Goal: Transaction & Acquisition: Obtain resource

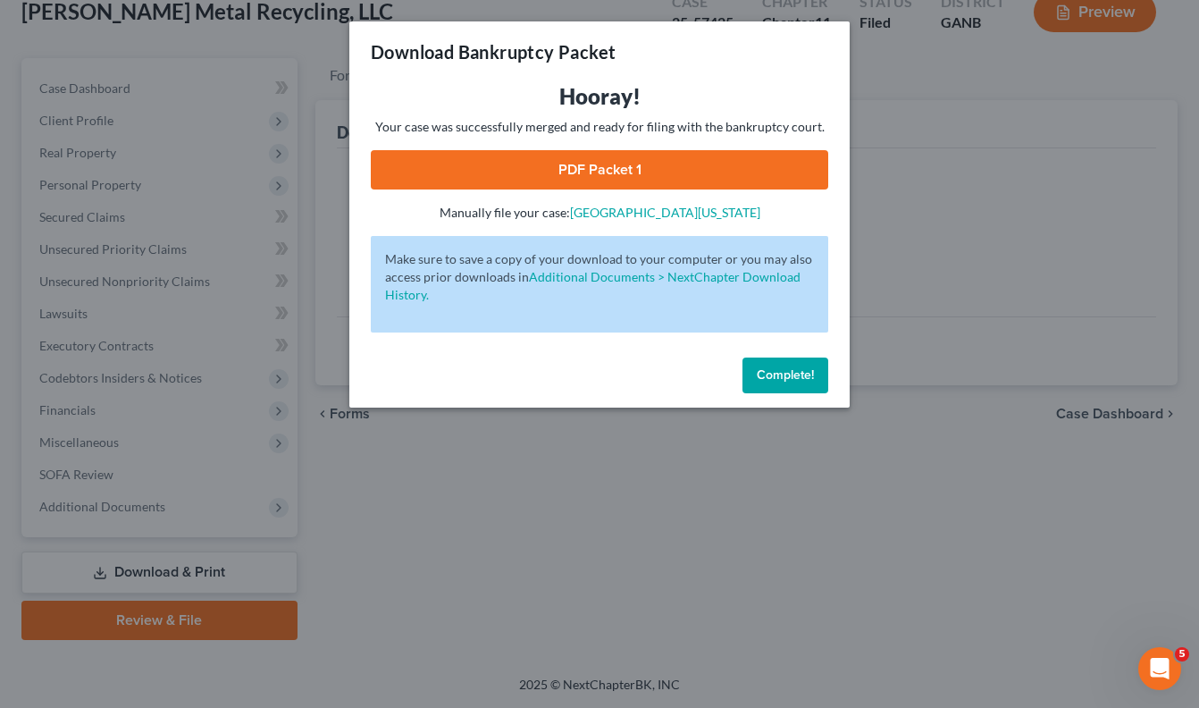
click at [793, 377] on span "Complete!" at bounding box center [785, 374] width 57 height 15
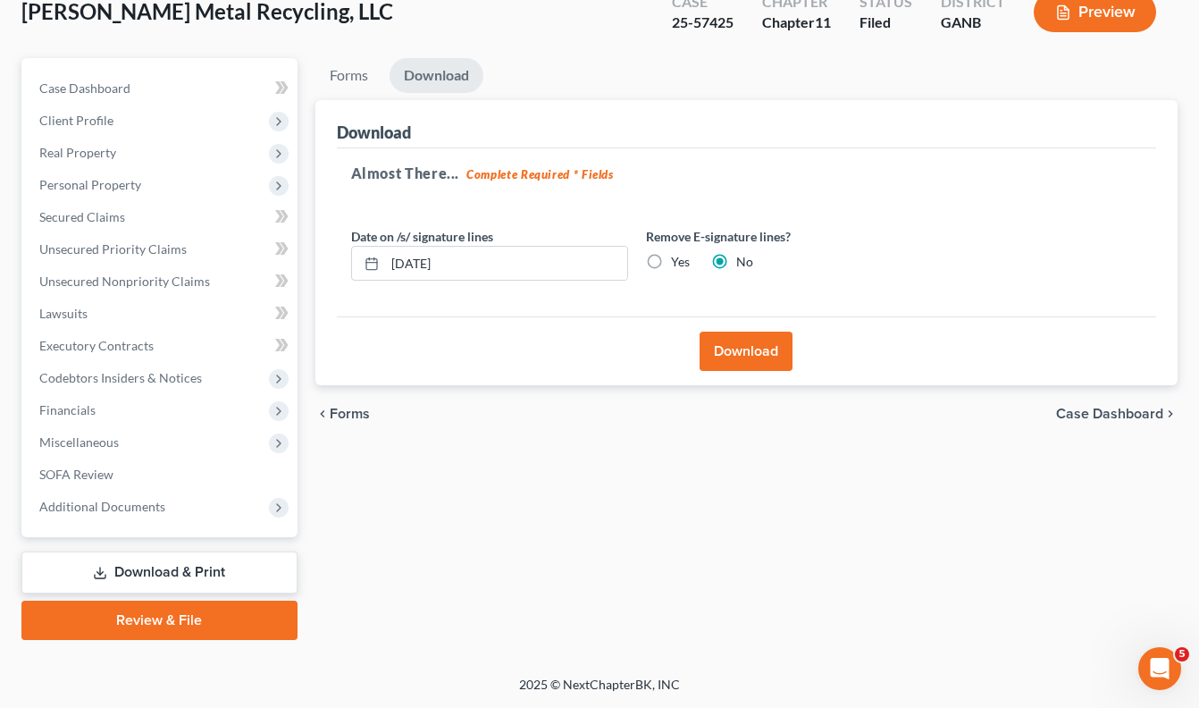
click at [206, 568] on link "Download & Print" at bounding box center [159, 572] width 276 height 42
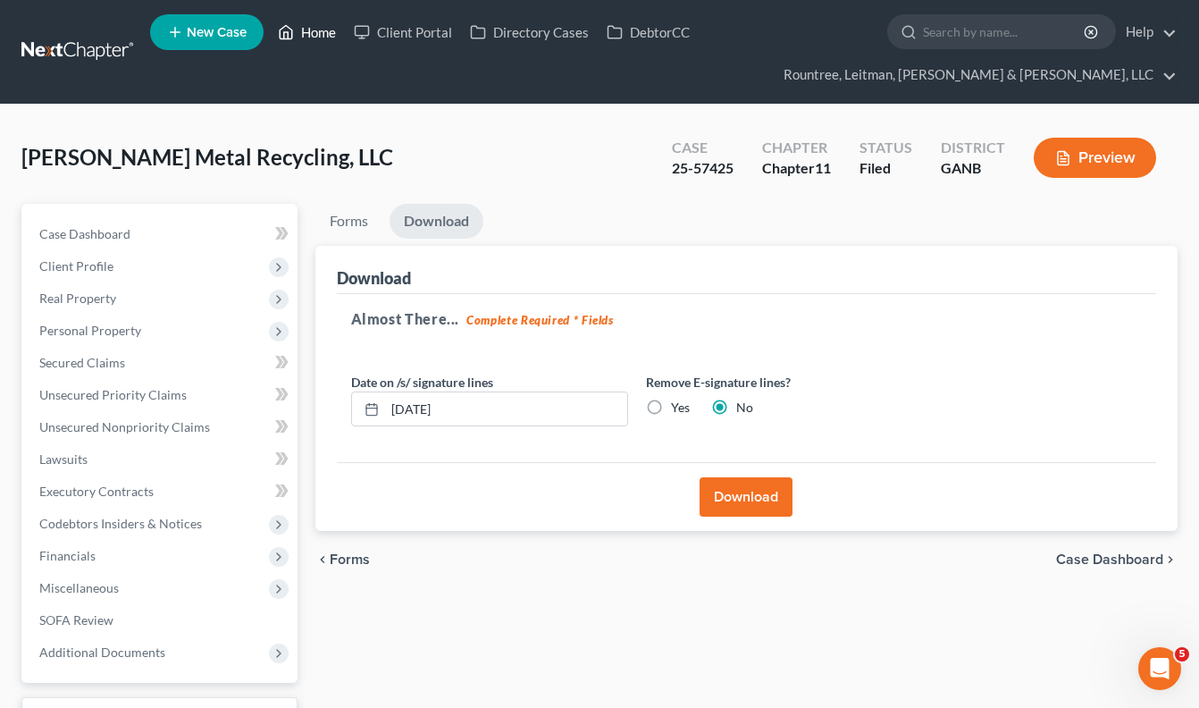
click at [316, 29] on link "Home" at bounding box center [307, 32] width 76 height 32
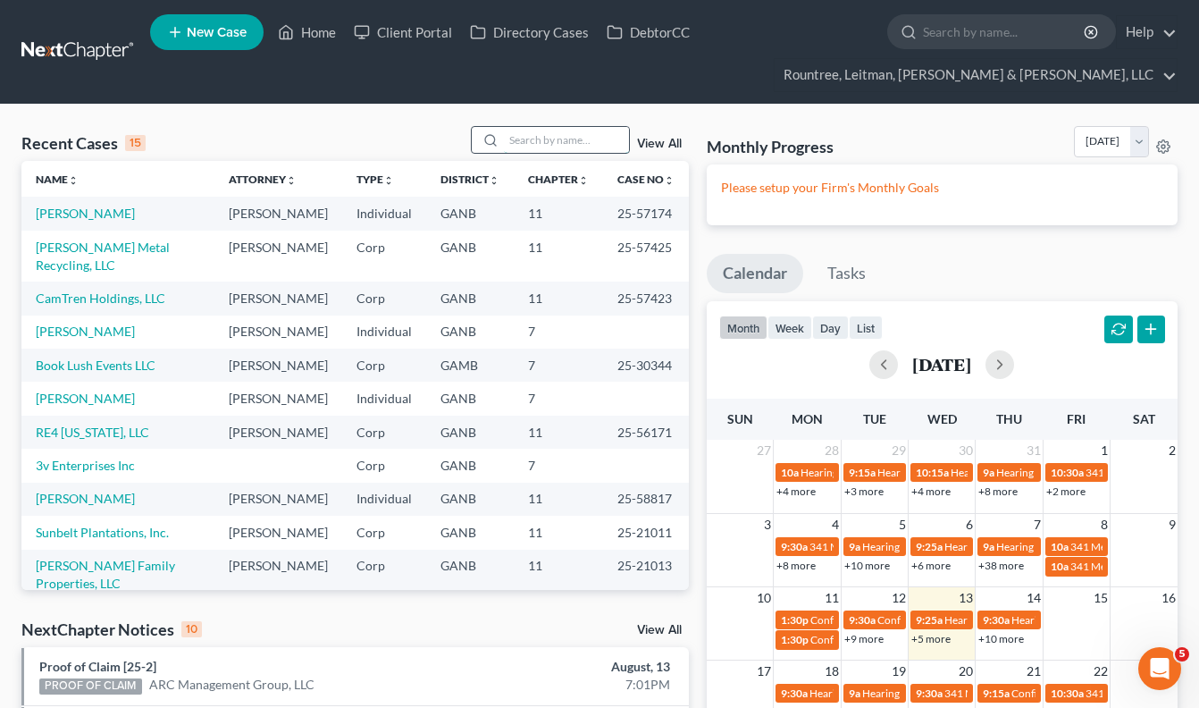
click at [547, 145] on input "search" at bounding box center [566, 140] width 125 height 26
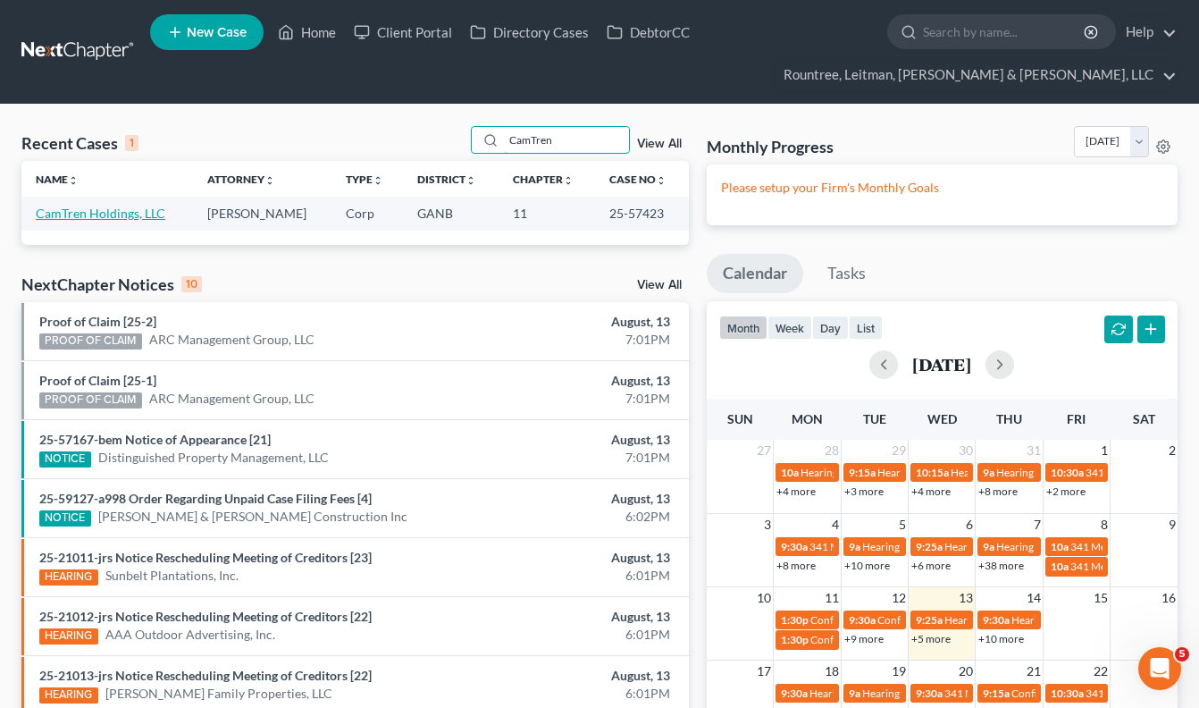
type input "CamTren"
click at [97, 216] on link "CamTren Holdings, LLC" at bounding box center [101, 213] width 130 height 15
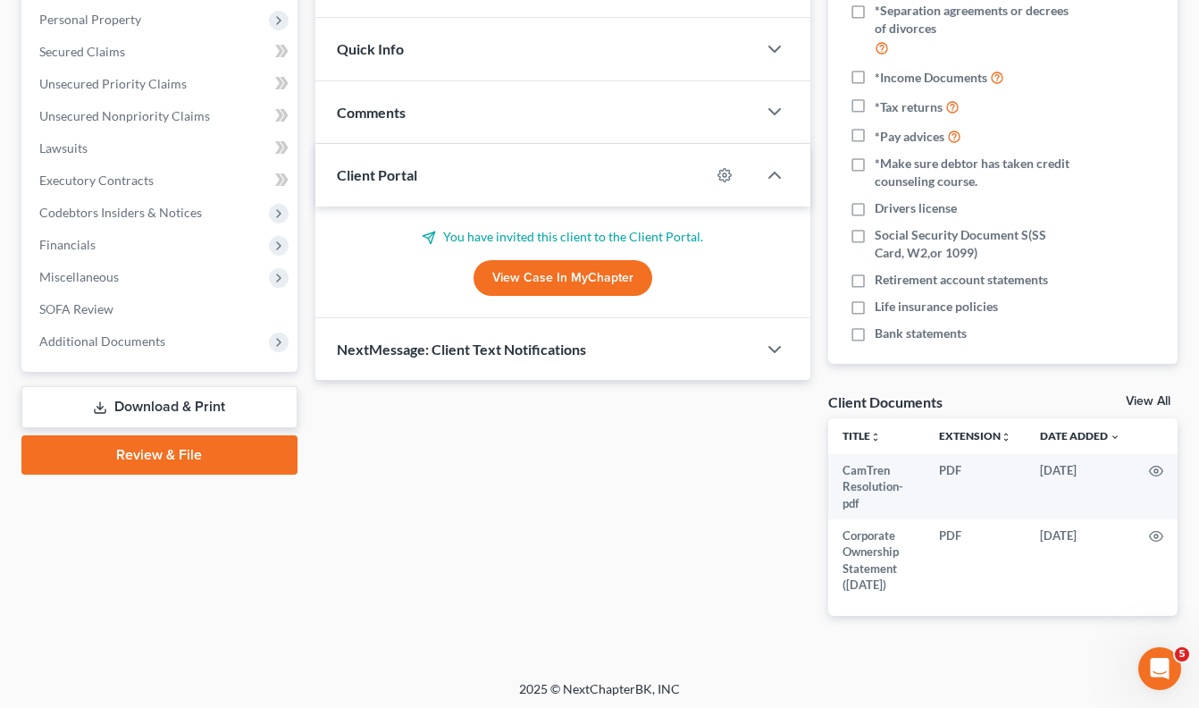
click at [192, 397] on link "Download & Print" at bounding box center [159, 407] width 276 height 42
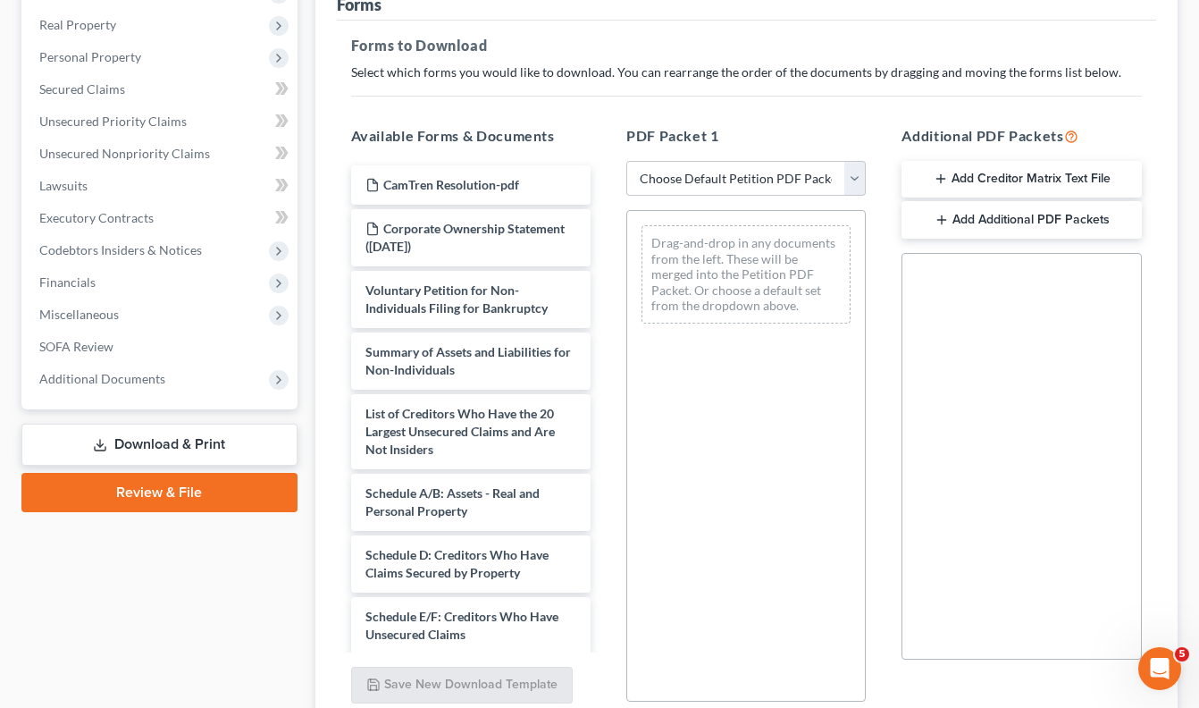
scroll to position [275, 0]
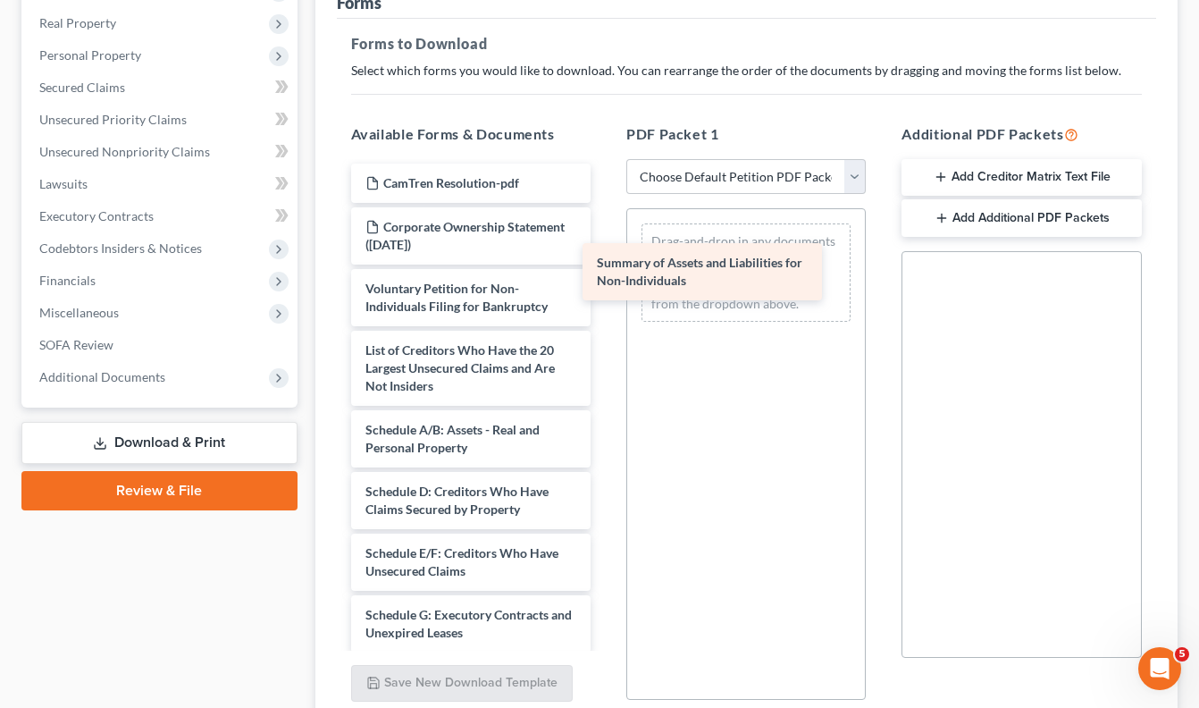
drag, startPoint x: 503, startPoint y: 348, endPoint x: 751, endPoint y: 241, distance: 269.4
click at [605, 241] on div "Summary of Assets and Liabilities for Non-Individuals CamTren Resolution-pdf Co…" at bounding box center [471, 588] width 268 height 849
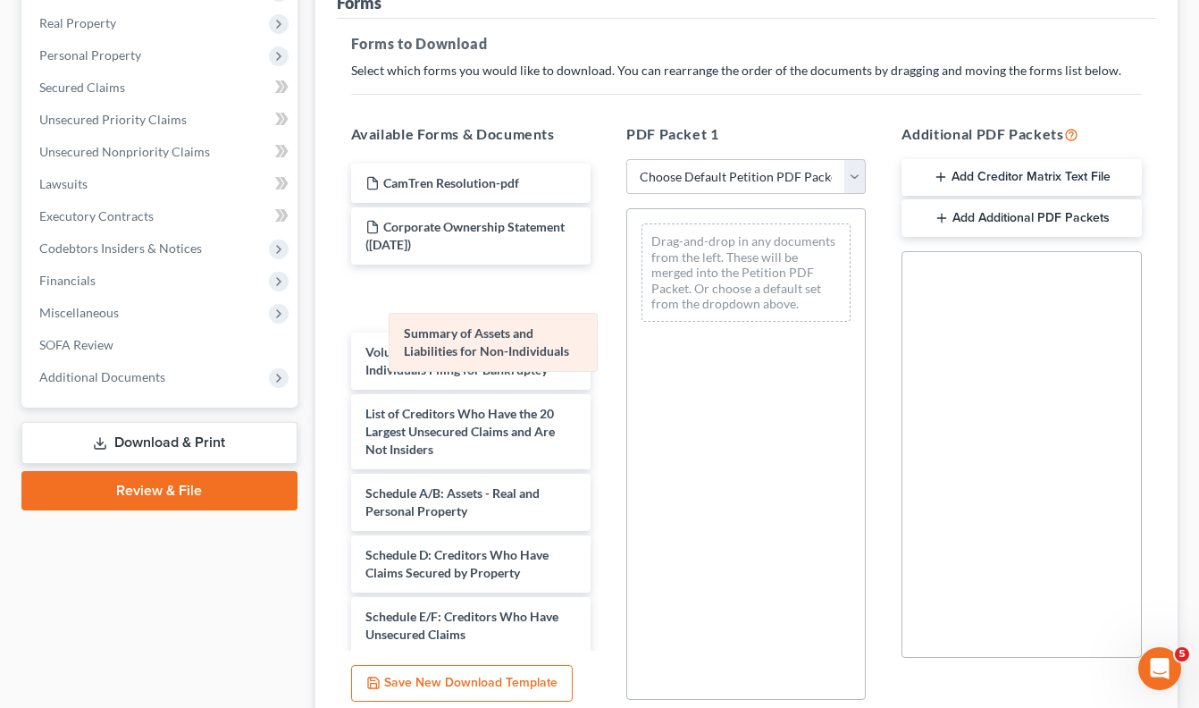
drag, startPoint x: 753, startPoint y: 240, endPoint x: 491, endPoint y: 335, distance: 278.4
click at [627, 335] on div "Summary of Assets and Liabilities for Non-Individuals Summary of Assets and Lia…" at bounding box center [746, 272] width 238 height 127
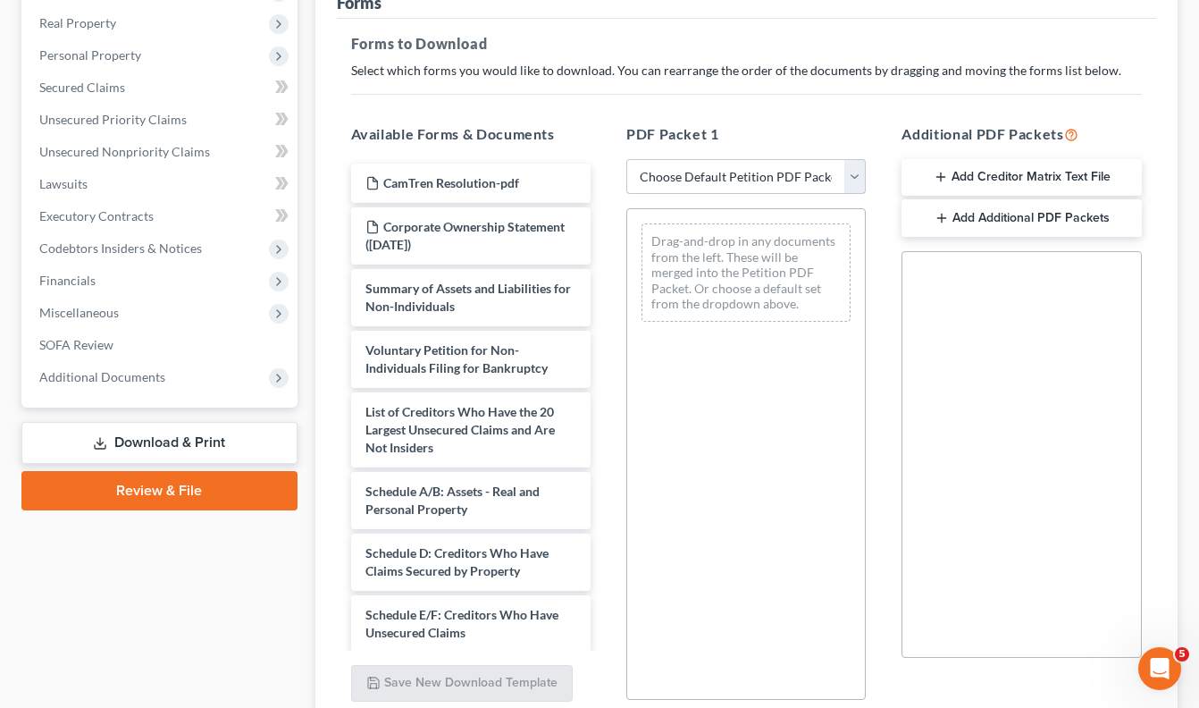
select select "2"
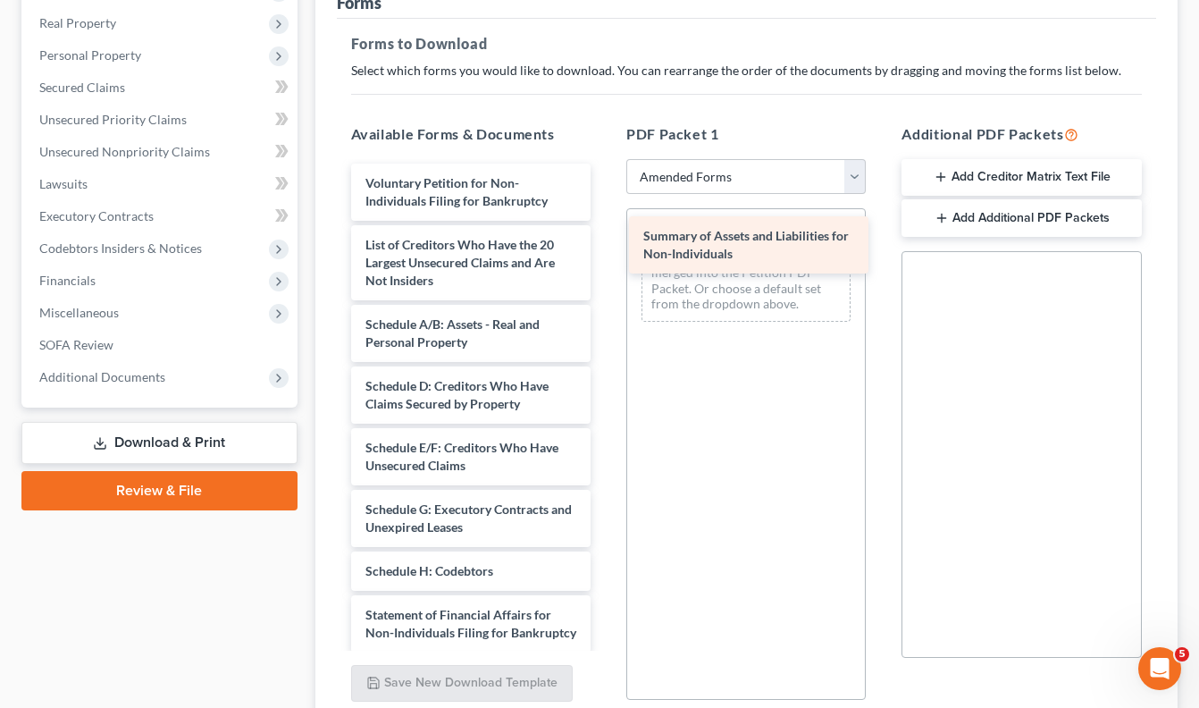
drag, startPoint x: 479, startPoint y: 260, endPoint x: 757, endPoint y: 252, distance: 278.0
click at [605, 252] on div "Summary of Assets and Liabilities for Non-Individuals Voluntary Petition for No…" at bounding box center [471, 535] width 268 height 743
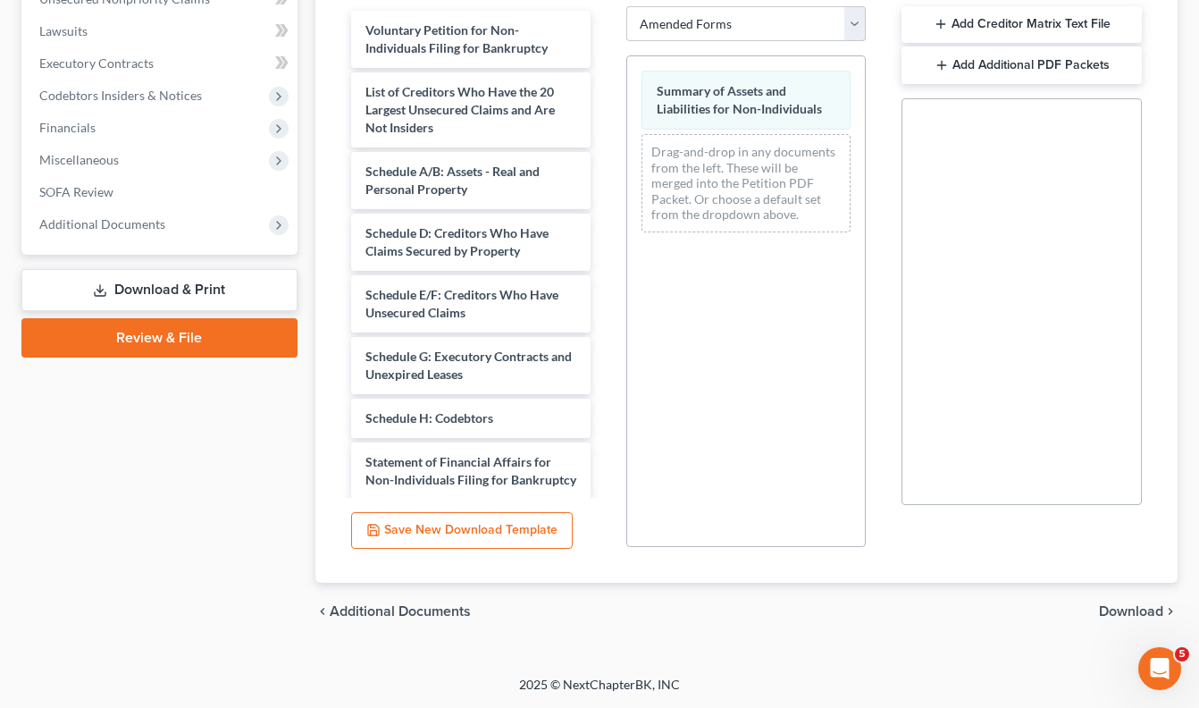
scroll to position [428, 0]
click at [1129, 614] on span "Download" at bounding box center [1131, 611] width 64 height 14
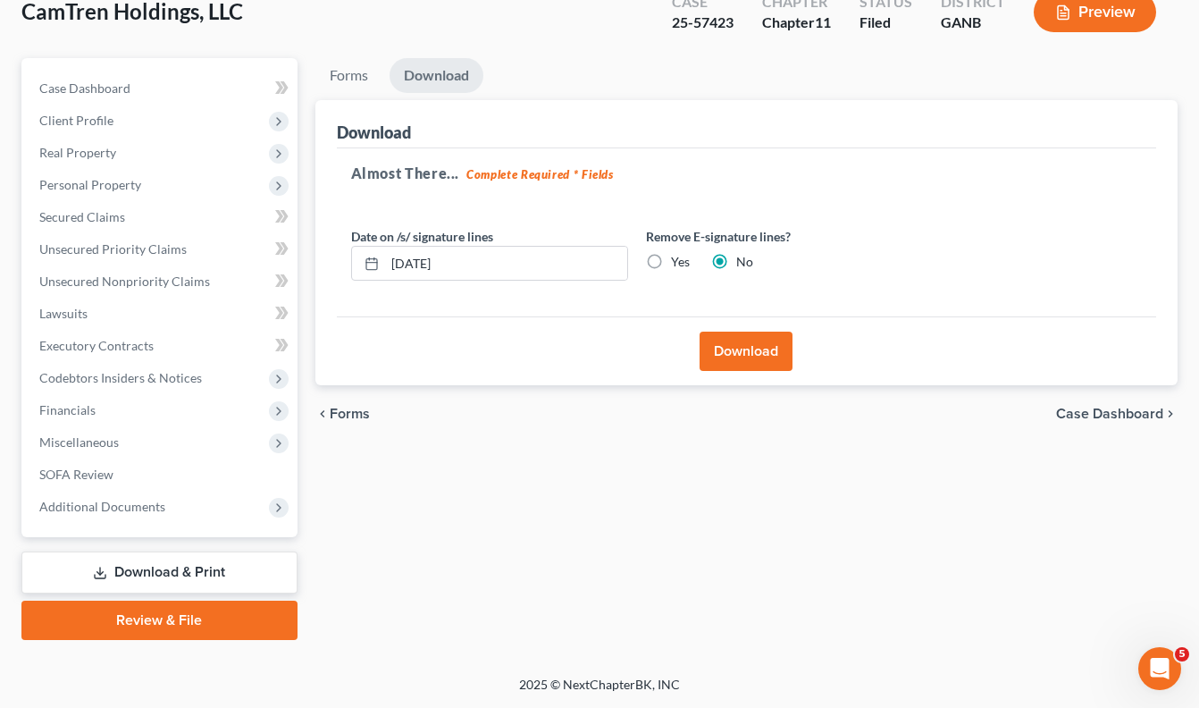
scroll to position [146, 0]
click at [750, 365] on button "Download" at bounding box center [746, 351] width 93 height 39
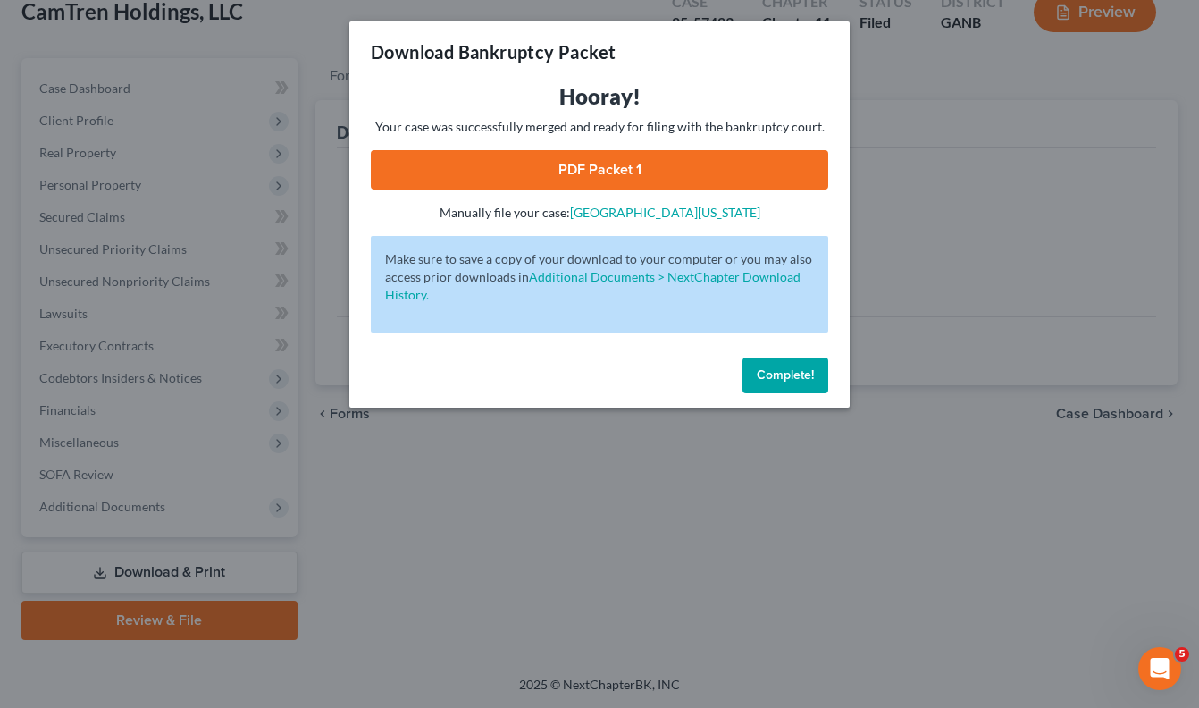
click at [637, 170] on link "PDF Packet 1" at bounding box center [600, 169] width 458 height 39
click at [775, 373] on span "Complete!" at bounding box center [785, 374] width 57 height 15
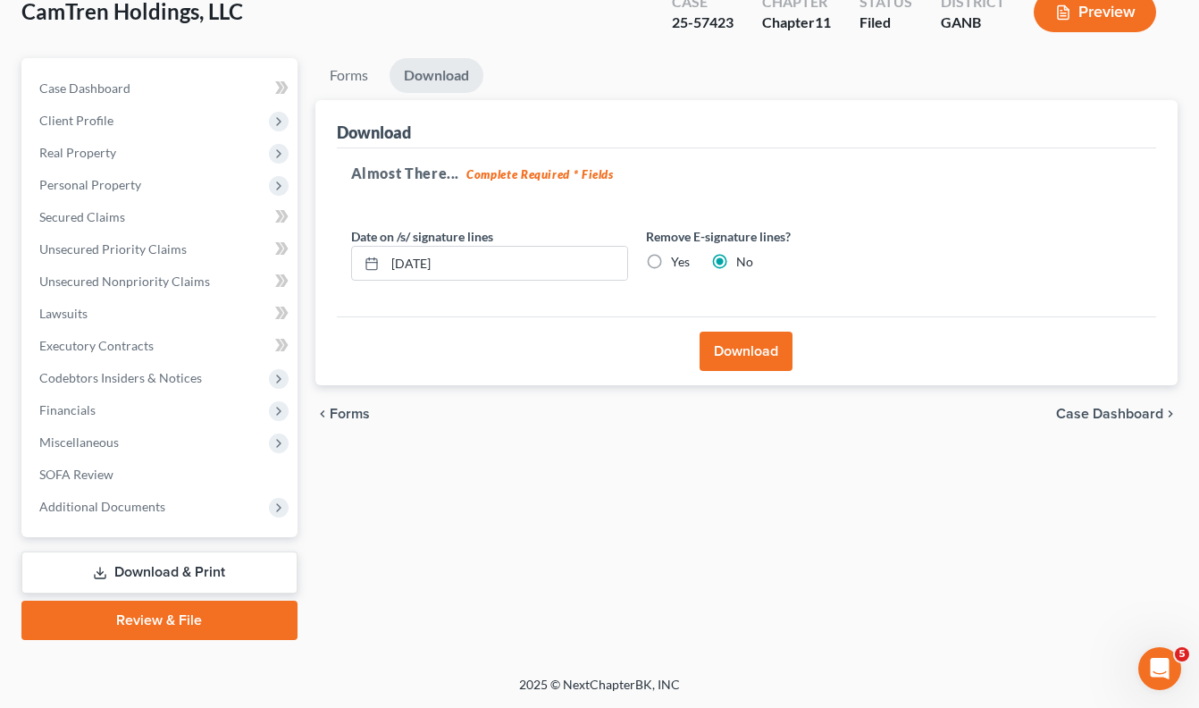
click at [174, 568] on link "Download & Print" at bounding box center [159, 572] width 276 height 42
click at [181, 567] on link "Download & Print" at bounding box center [159, 572] width 276 height 42
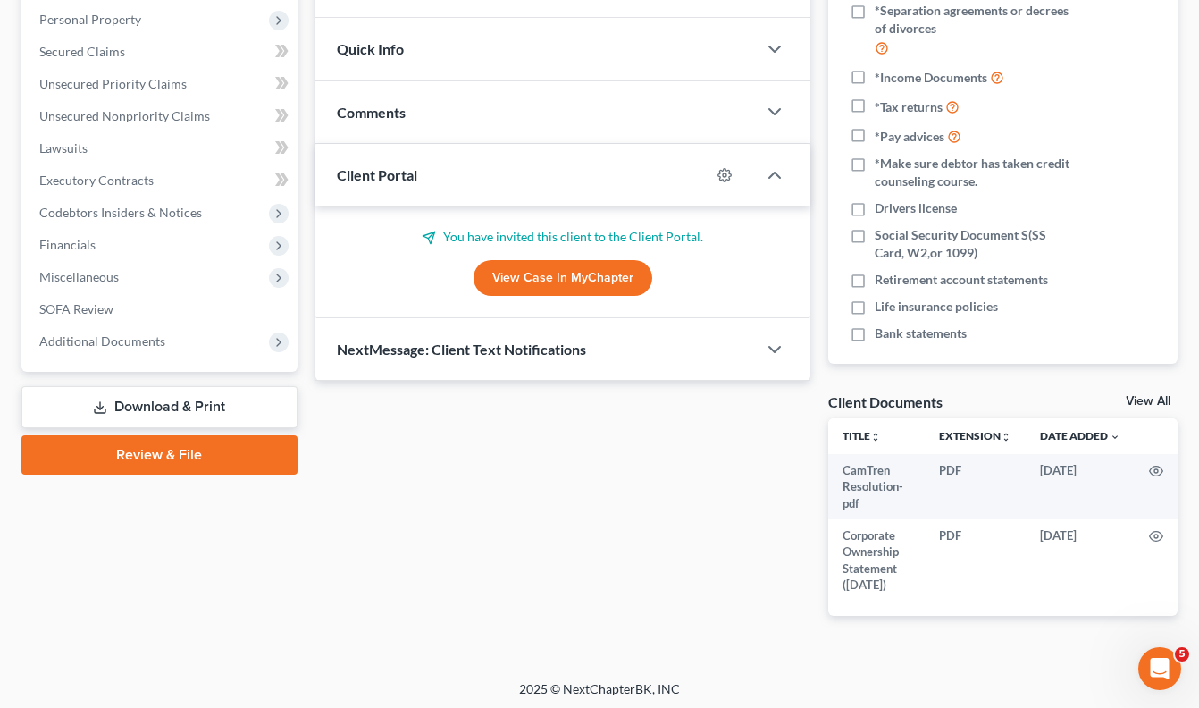
click at [231, 398] on link "Download & Print" at bounding box center [159, 407] width 276 height 42
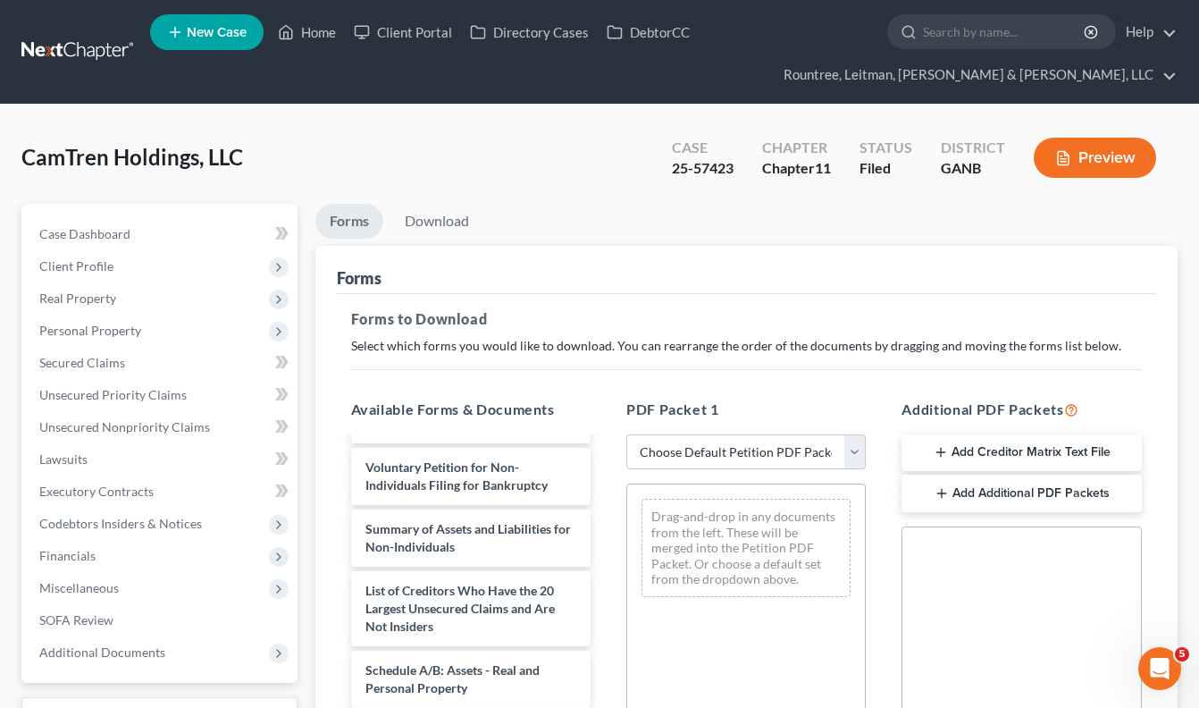
scroll to position [142, 0]
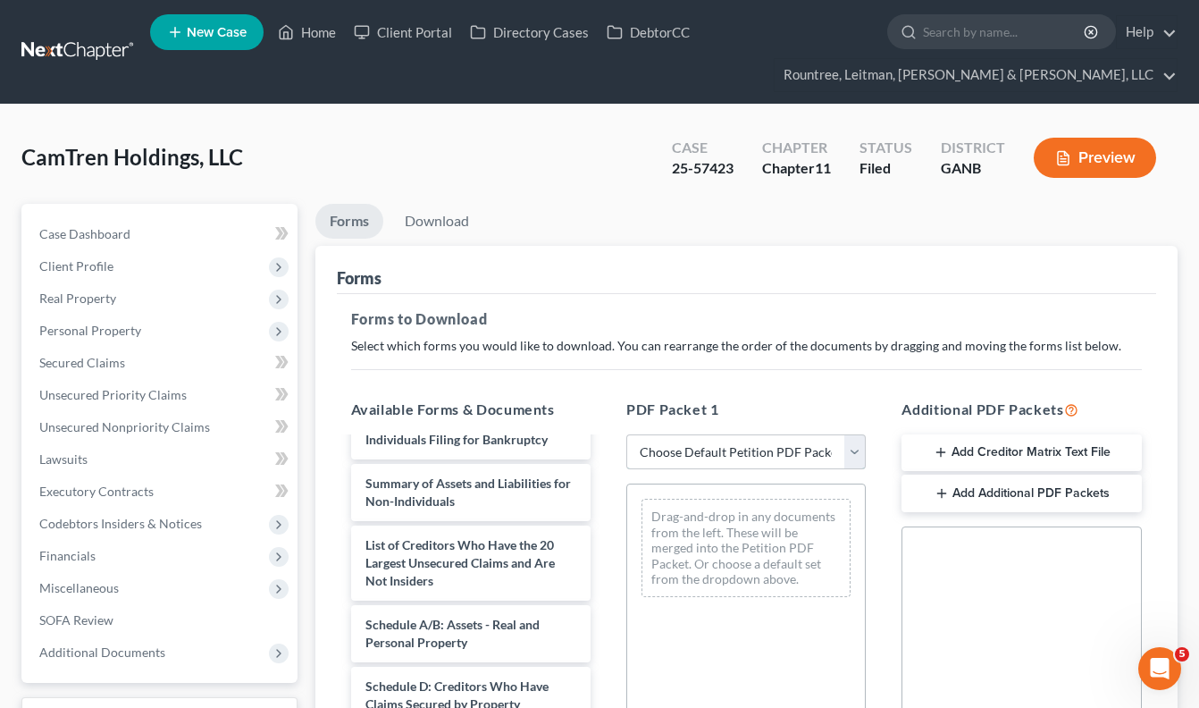
select select "2"
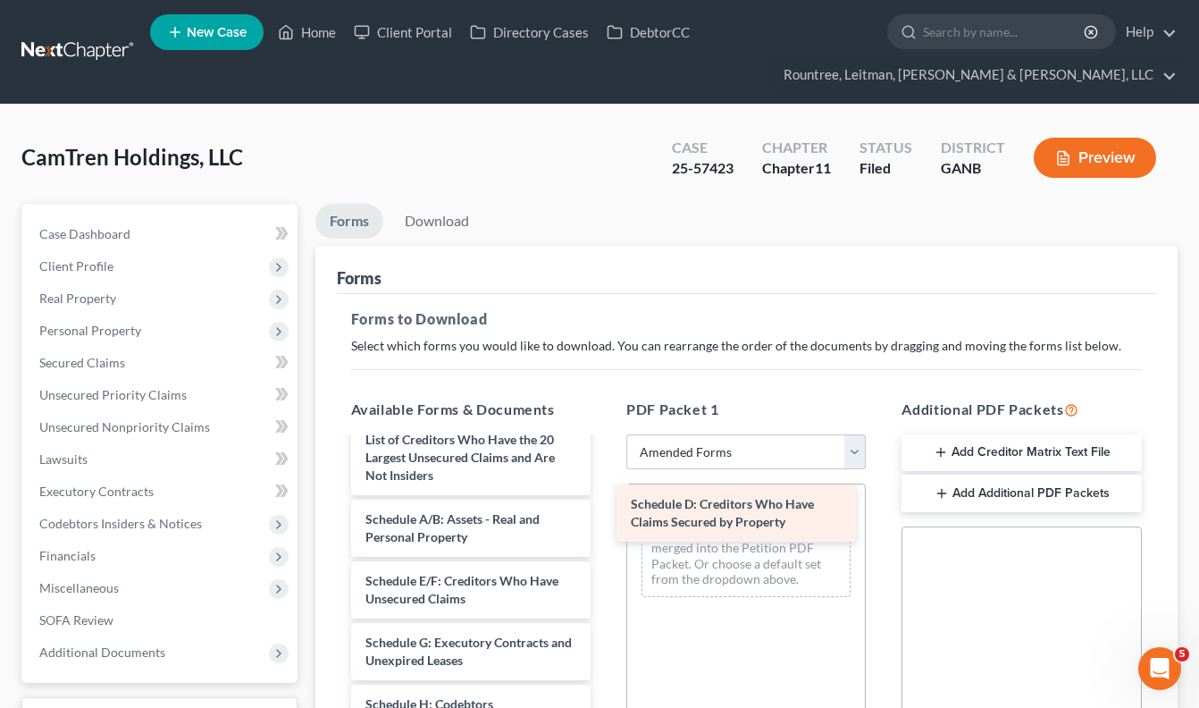
drag, startPoint x: 500, startPoint y: 586, endPoint x: 772, endPoint y: 509, distance: 283.2
click at [605, 509] on div "Schedule D: Creditors Who Have Claims Secured by Property Voluntary Petition fo…" at bounding box center [471, 668] width 268 height 743
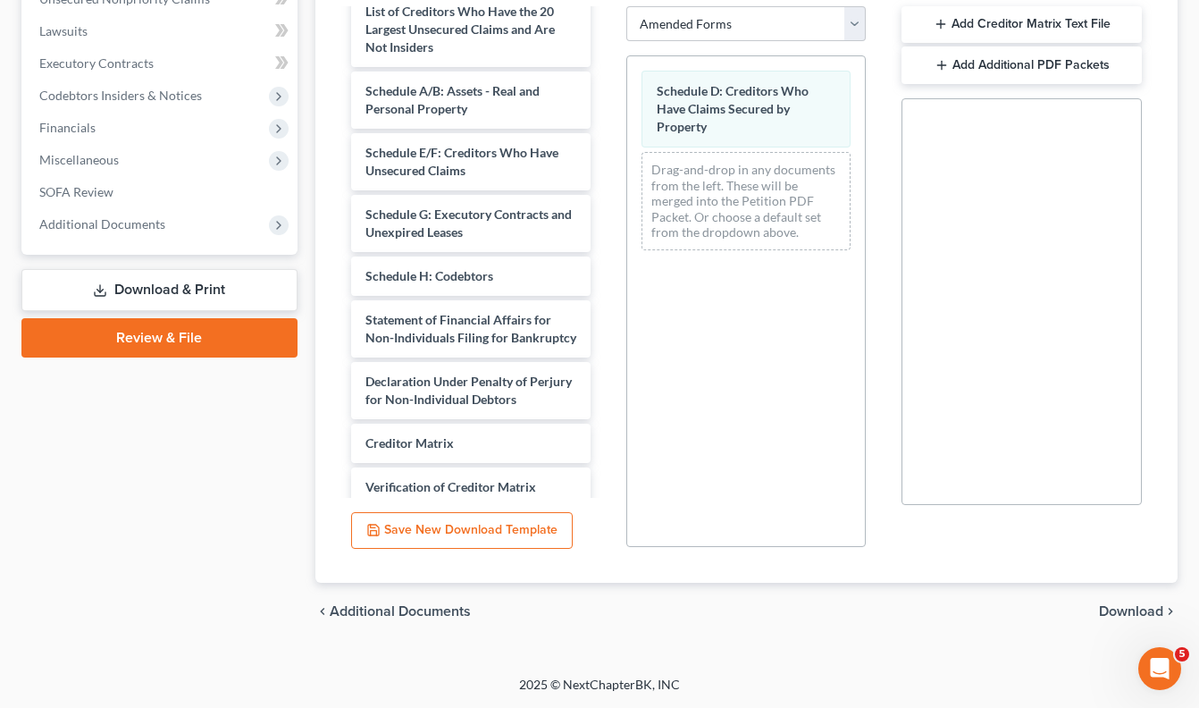
scroll to position [428, 0]
click at [1142, 609] on span "Download" at bounding box center [1131, 611] width 64 height 14
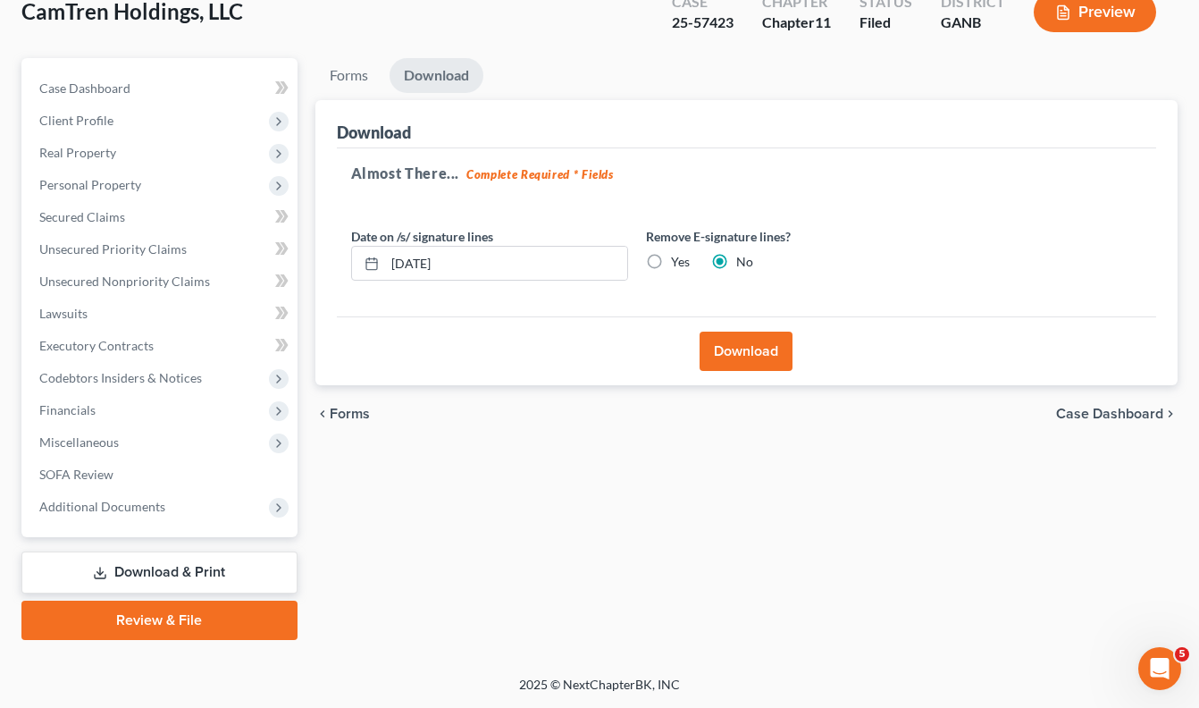
click at [754, 356] on button "Download" at bounding box center [746, 351] width 93 height 39
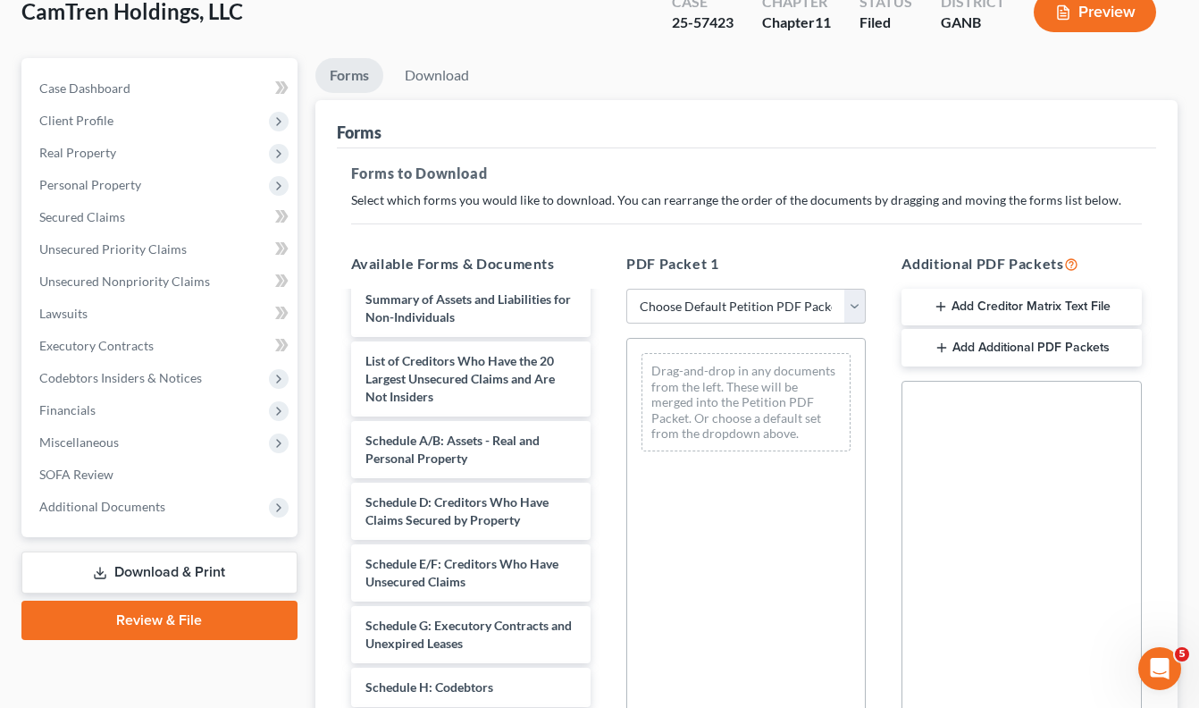
scroll to position [184, 0]
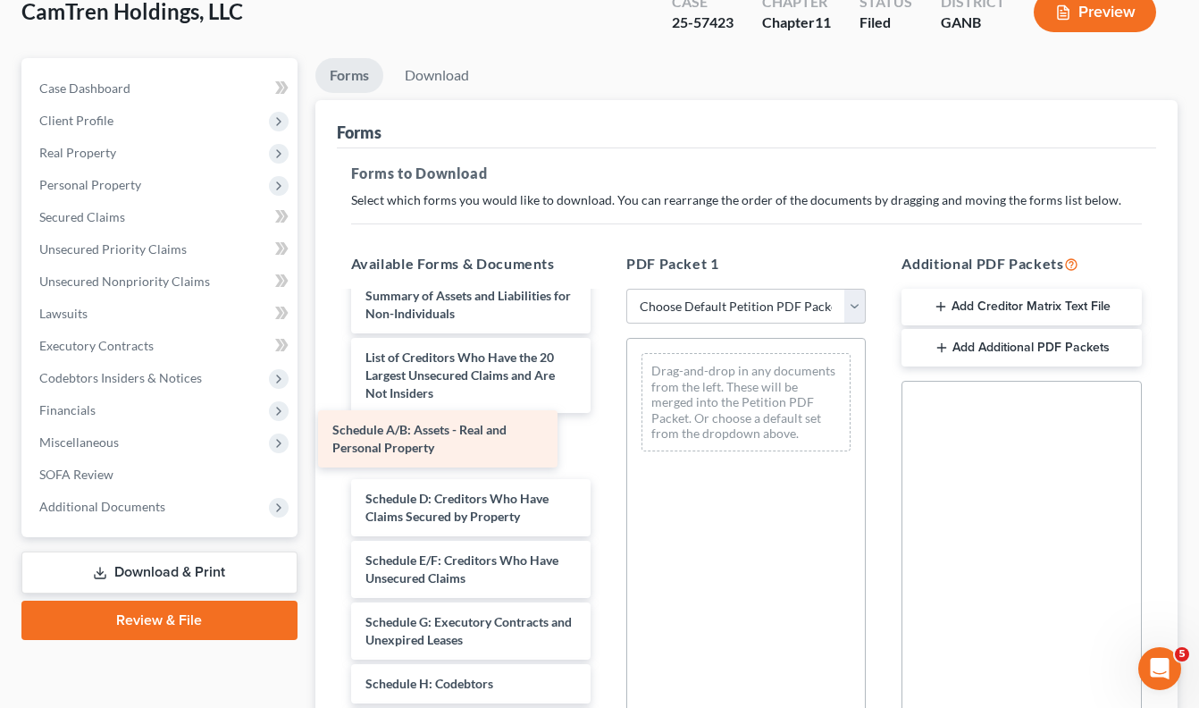
drag, startPoint x: 445, startPoint y: 432, endPoint x: 412, endPoint y: 428, distance: 33.4
click at [412, 429] on div "Schedule A/B: Assets - Real and Personal Property CamTren Resolution-pdf Corpor…" at bounding box center [471, 564] width 268 height 911
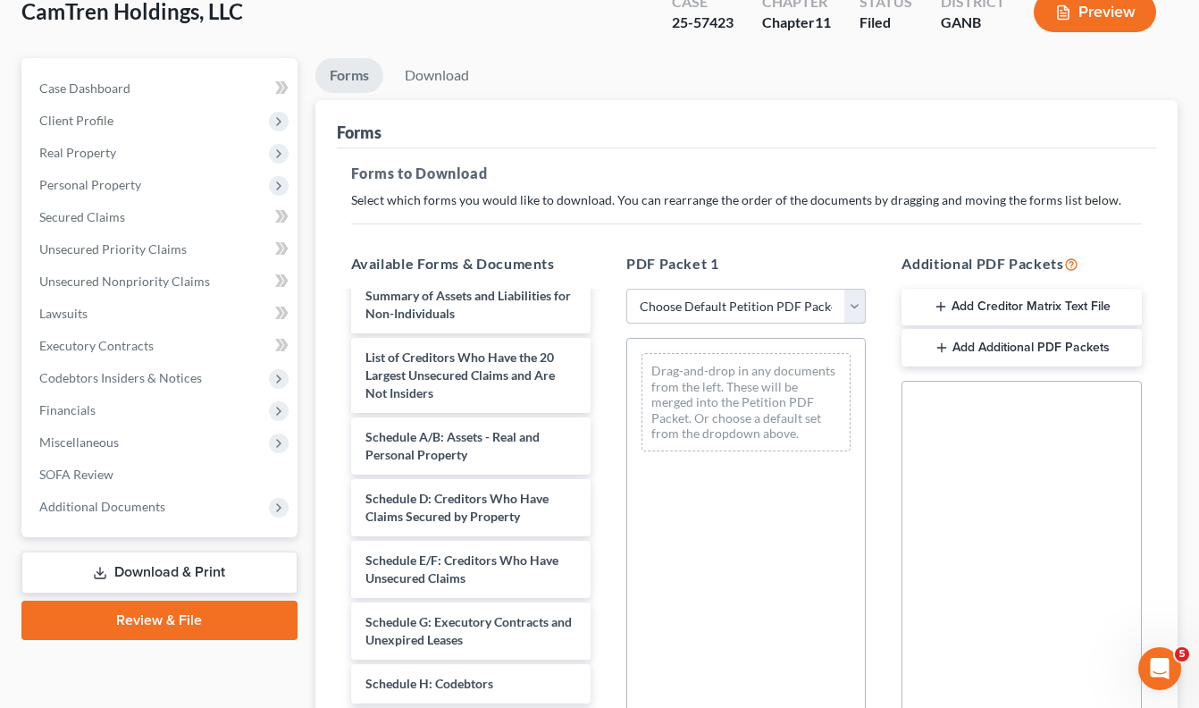
select select "2"
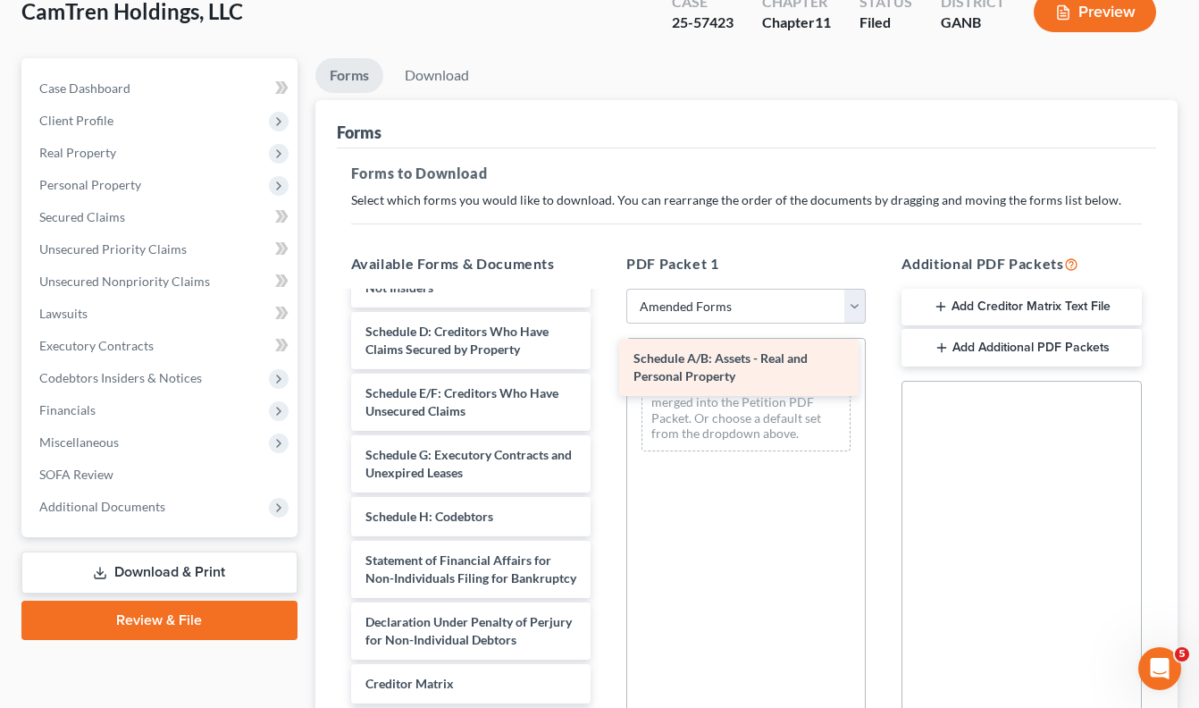
drag, startPoint x: 475, startPoint y: 337, endPoint x: 749, endPoint y: 362, distance: 274.6
click at [605, 362] on div "Schedule A/B: Assets - Real and Personal Property Voluntary Petition for Non-In…" at bounding box center [471, 480] width 268 height 743
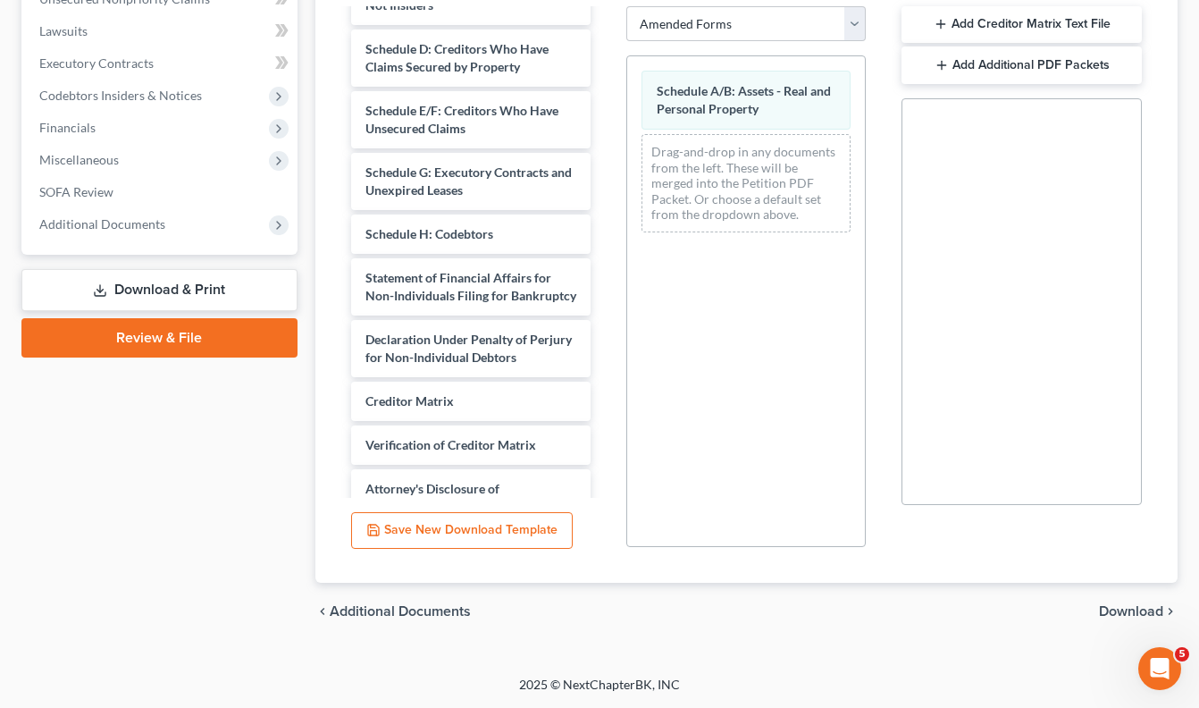
scroll to position [428, 0]
click at [1112, 605] on span "Download" at bounding box center [1131, 611] width 64 height 14
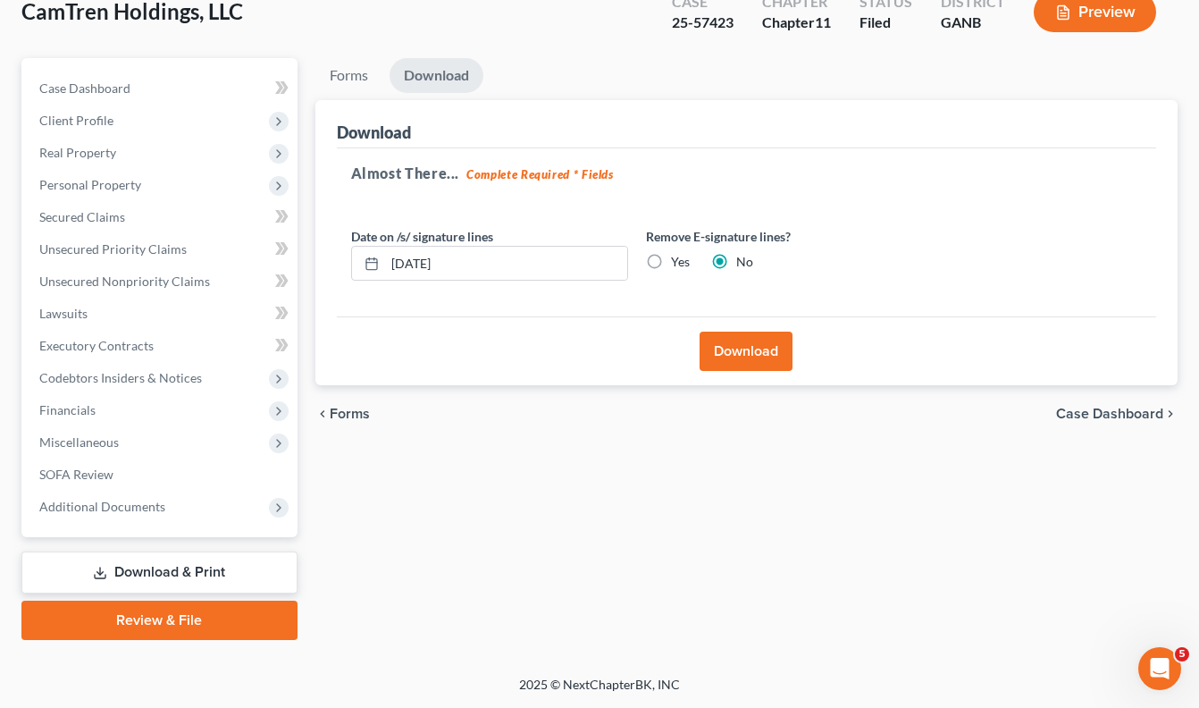
scroll to position [146, 0]
click at [753, 355] on button "Download" at bounding box center [746, 351] width 93 height 39
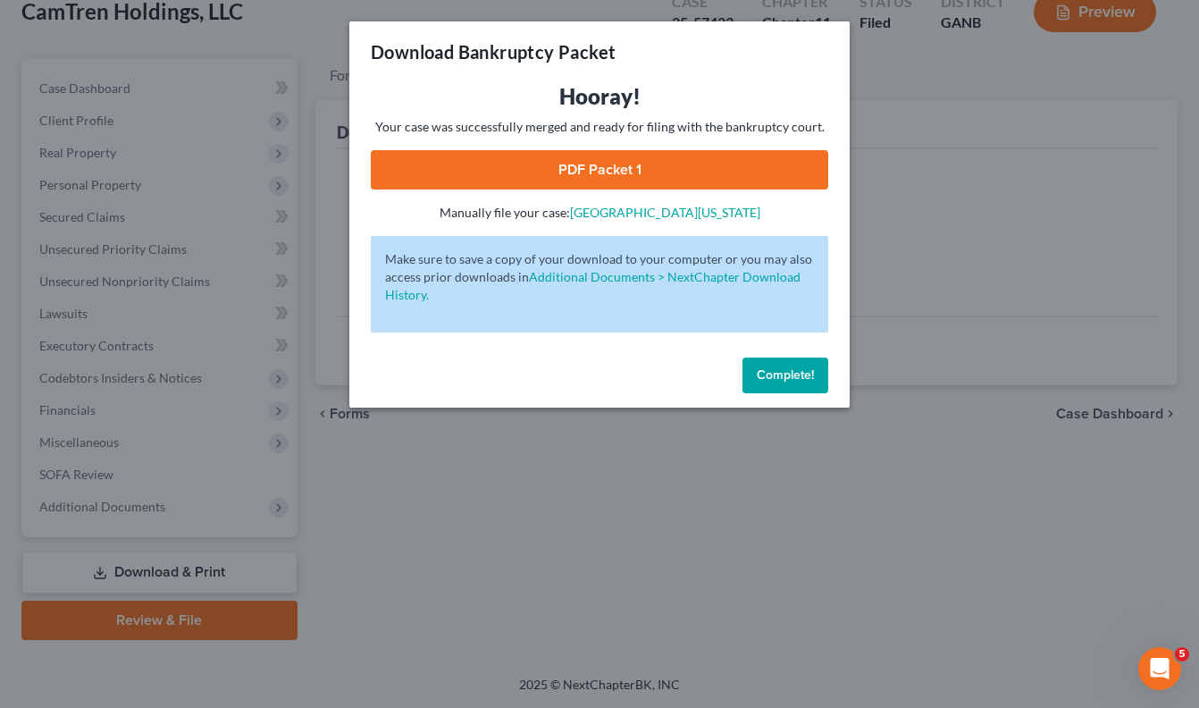
click at [608, 170] on link "PDF Packet 1" at bounding box center [600, 169] width 458 height 39
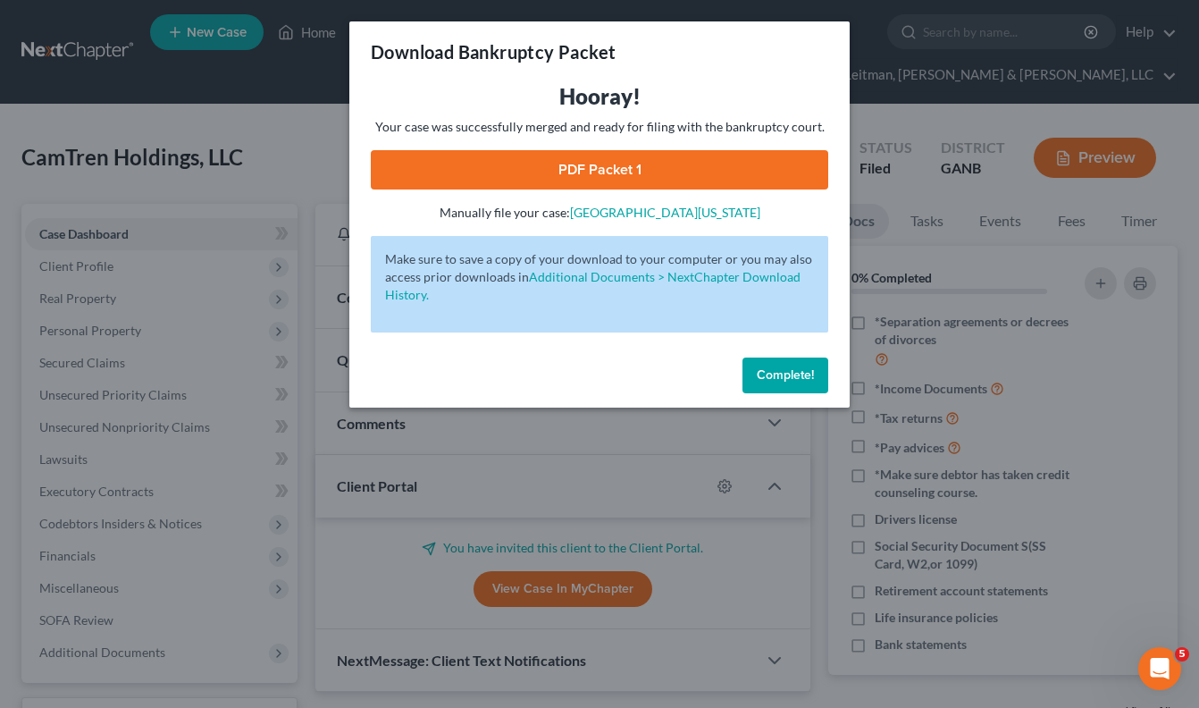
click at [771, 368] on span "Complete!" at bounding box center [785, 374] width 57 height 15
click at [780, 374] on span "Complete!" at bounding box center [785, 374] width 57 height 15
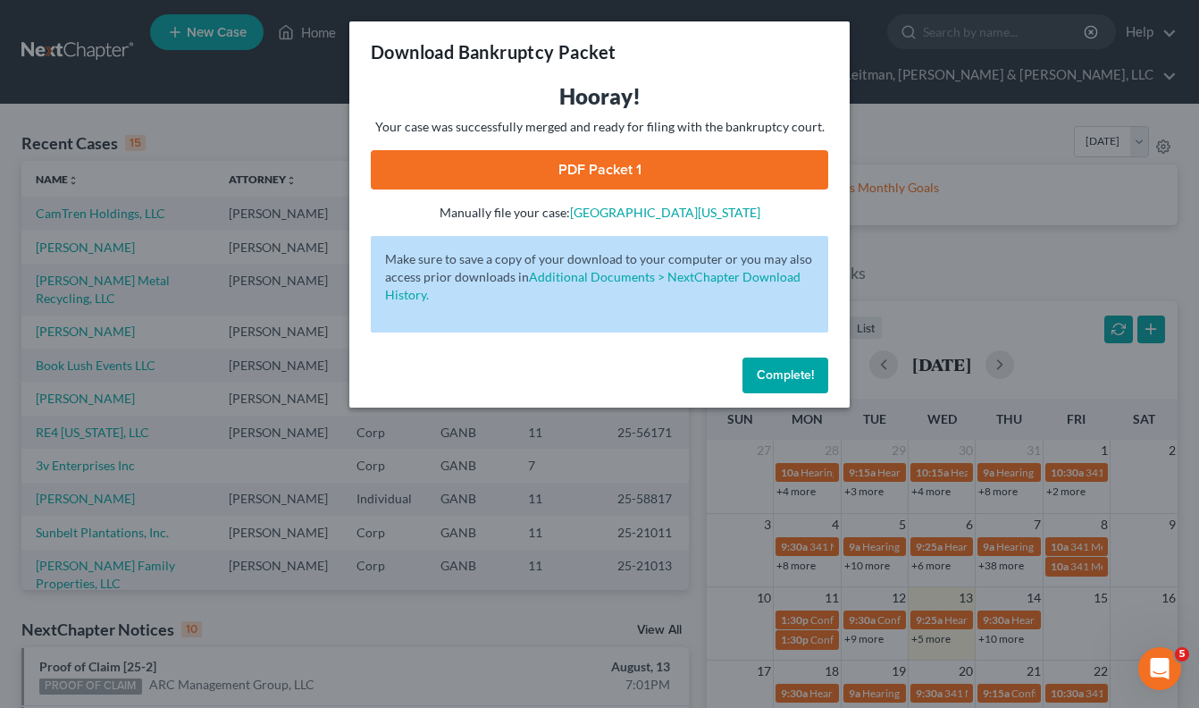
click at [775, 369] on span "Complete!" at bounding box center [785, 374] width 57 height 15
click at [598, 351] on div "Complete!" at bounding box center [599, 378] width 500 height 57
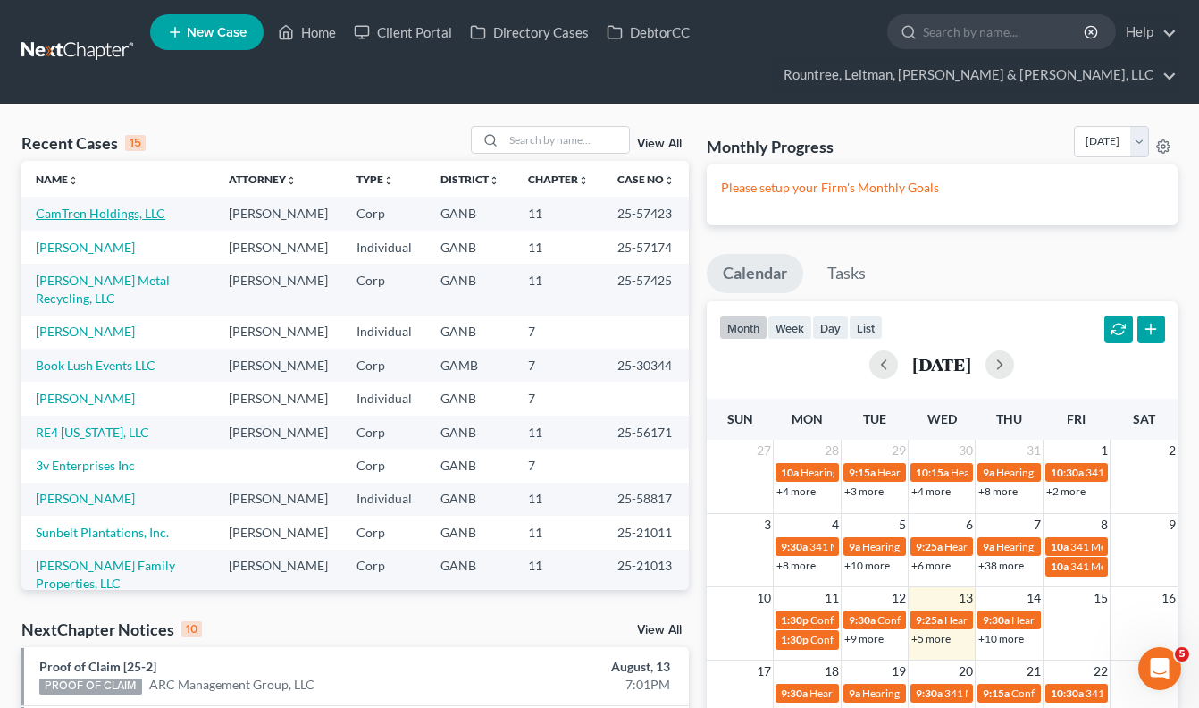
click at [130, 214] on link "CamTren Holdings, LLC" at bounding box center [101, 213] width 130 height 15
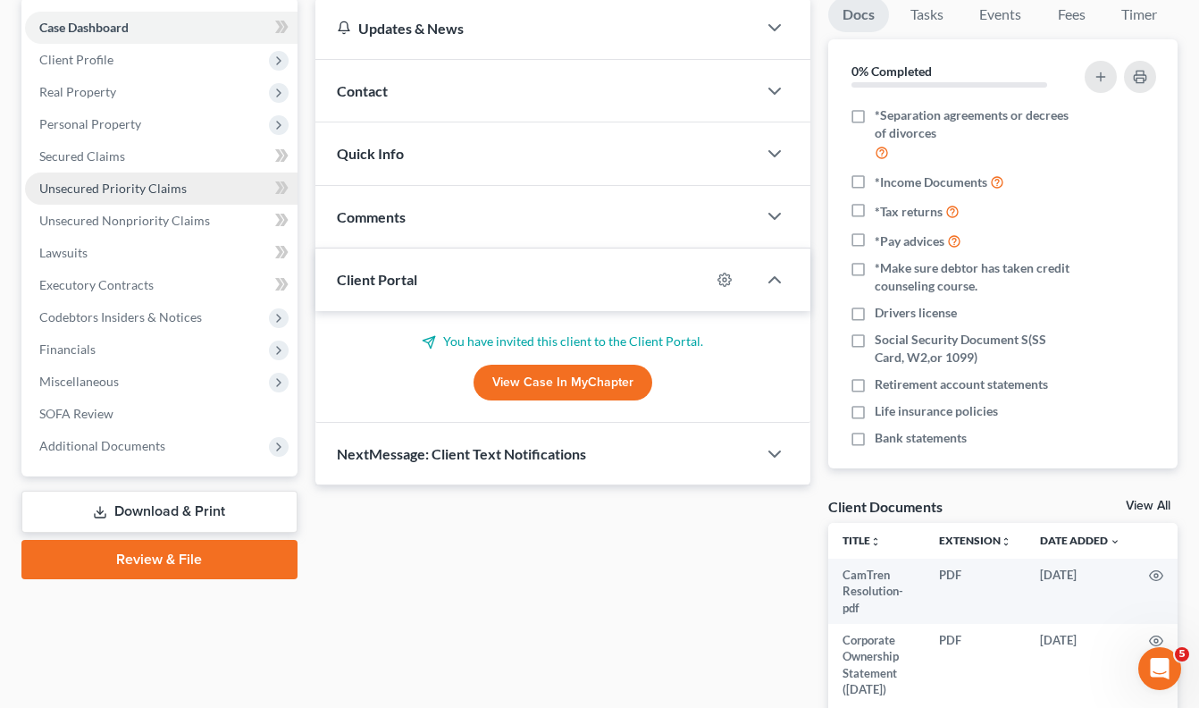
scroll to position [210, 0]
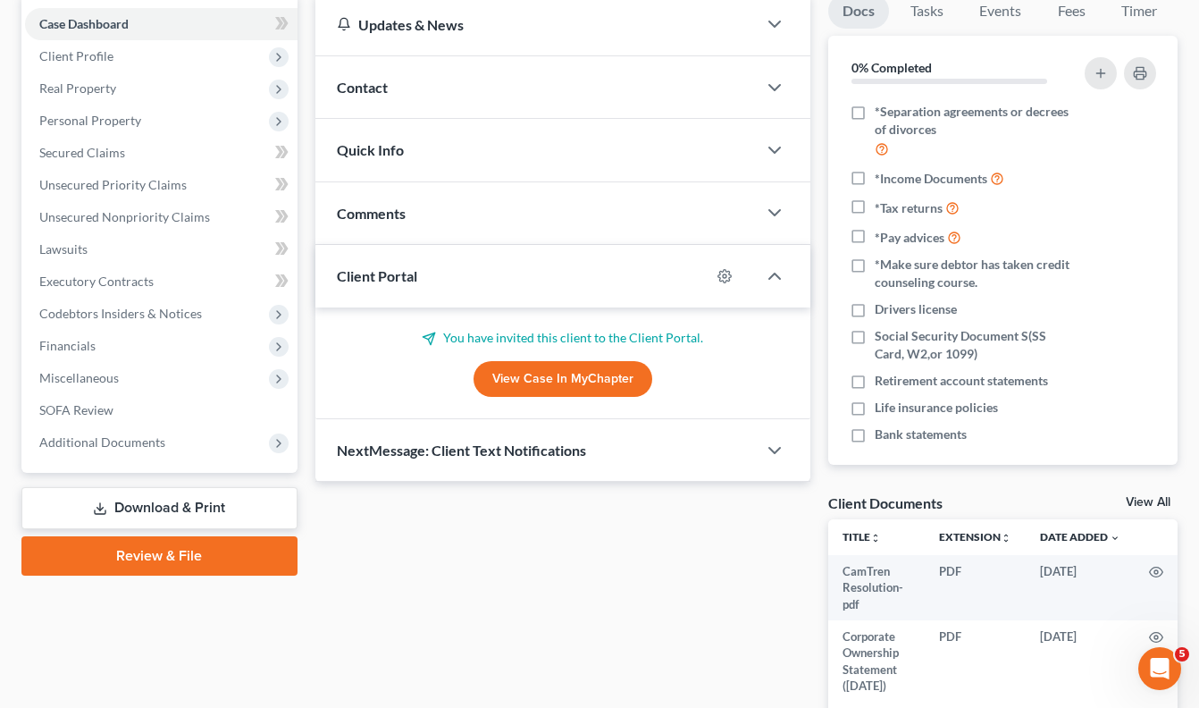
click at [173, 507] on link "Download & Print" at bounding box center [159, 508] width 276 height 42
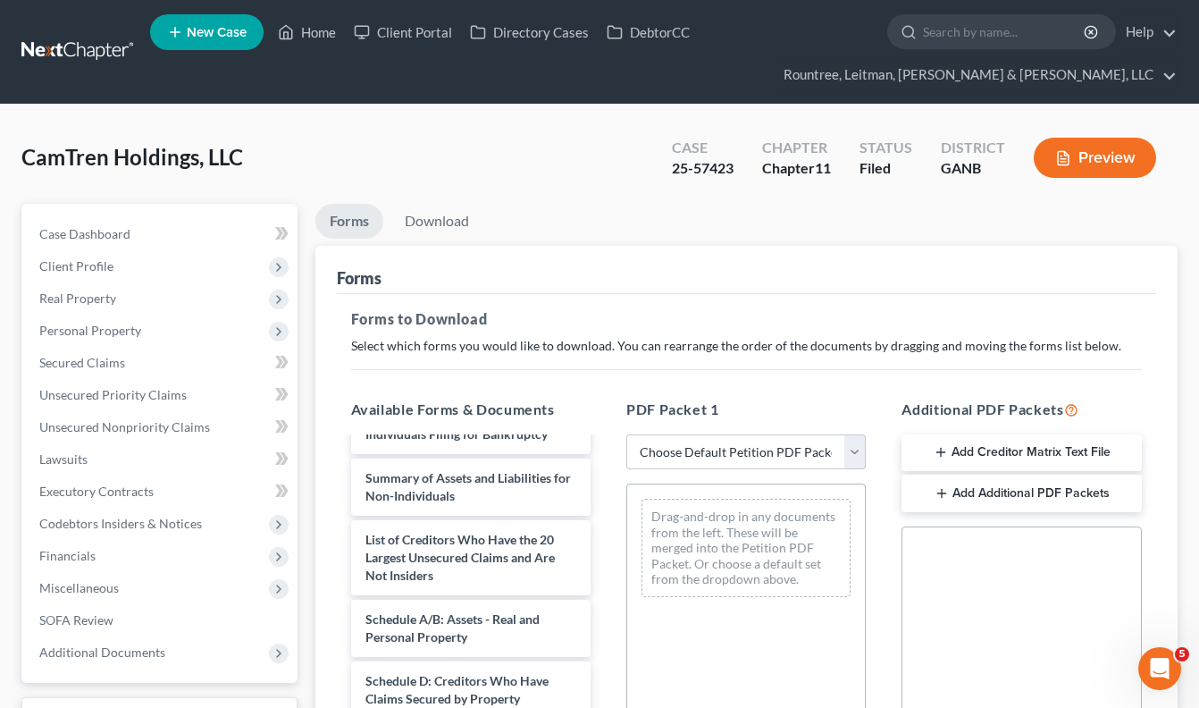
scroll to position [147, 0]
select select "2"
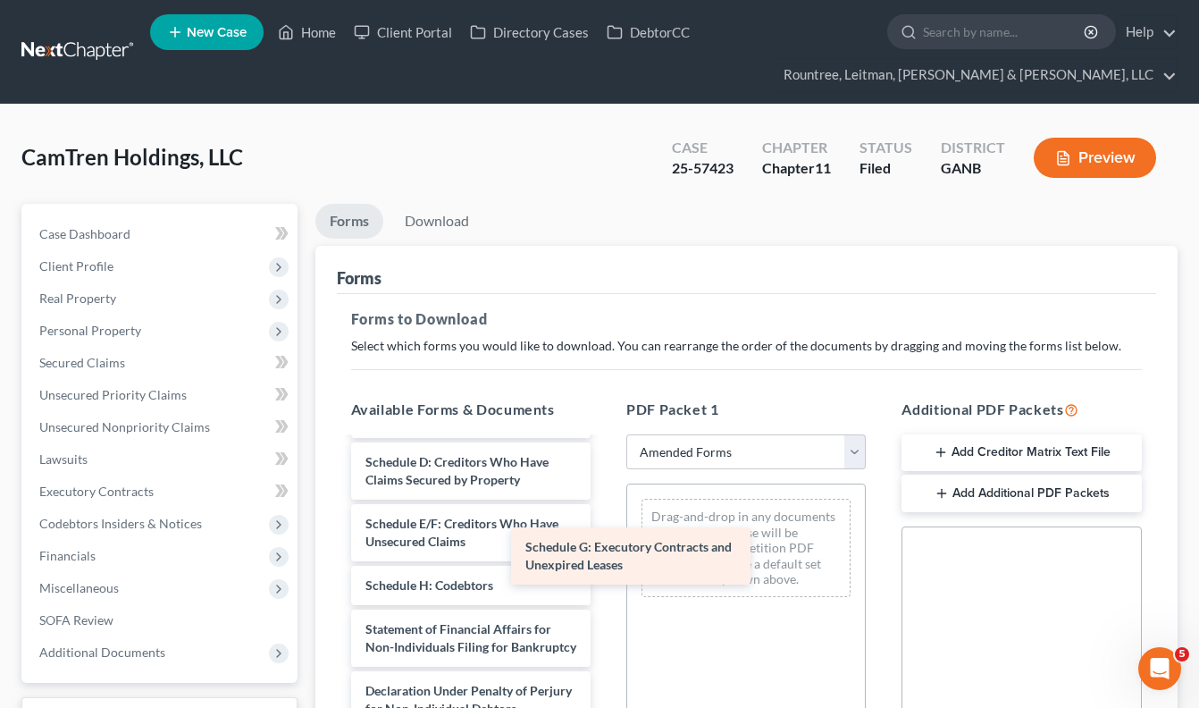
scroll to position [261, 0]
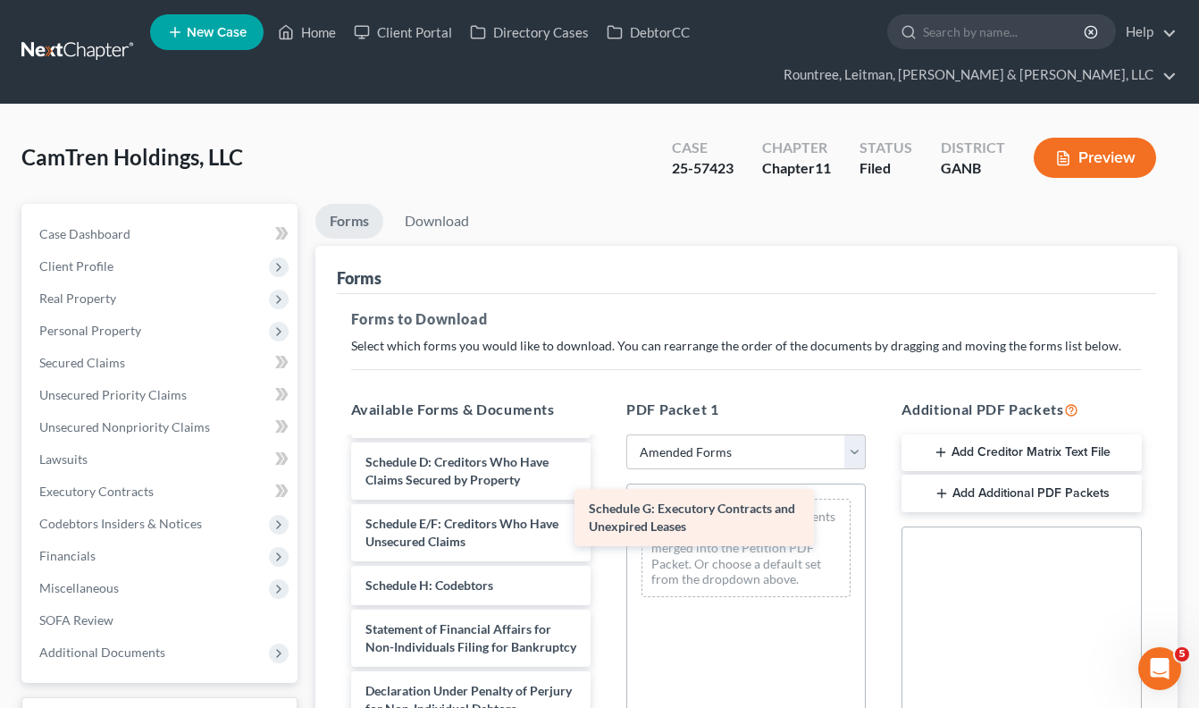
drag, startPoint x: 487, startPoint y: 566, endPoint x: 721, endPoint y: 502, distance: 242.6
click at [605, 502] on div "Schedule G: Executory Contracts and Unexpired Leases Voluntary Petition for Non…" at bounding box center [471, 549] width 268 height 743
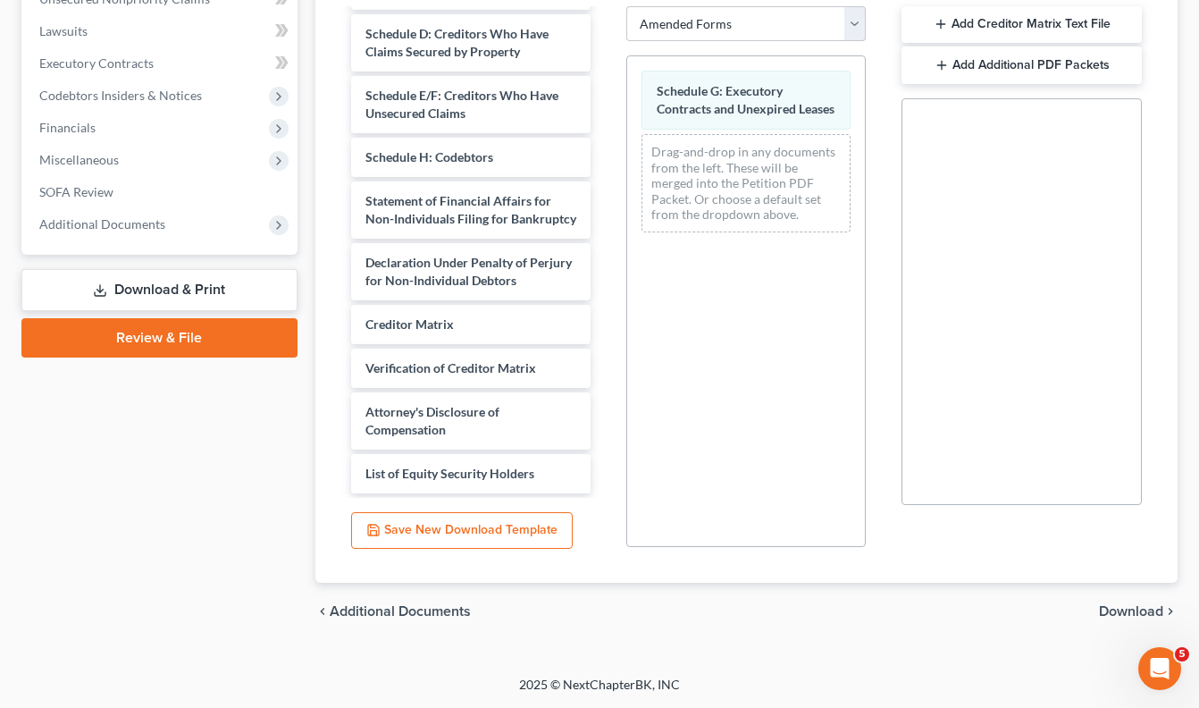
click at [1138, 608] on span "Download" at bounding box center [1131, 611] width 64 height 14
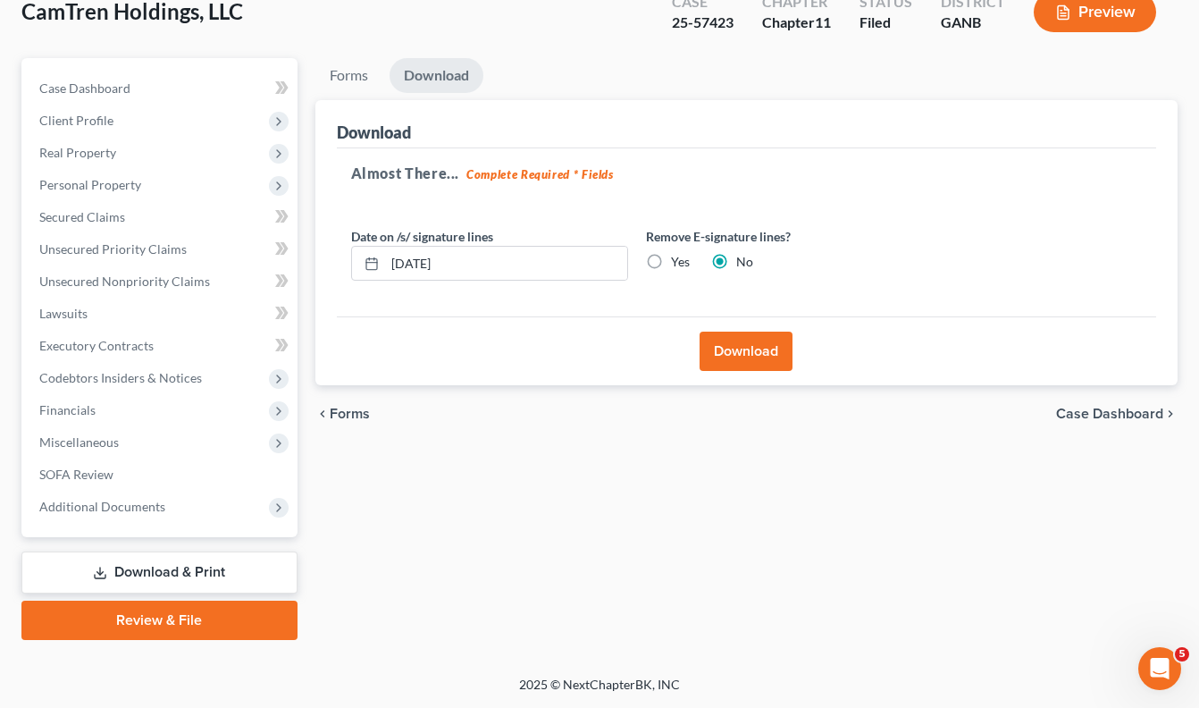
scroll to position [146, 0]
click at [759, 348] on button "Download" at bounding box center [746, 351] width 93 height 39
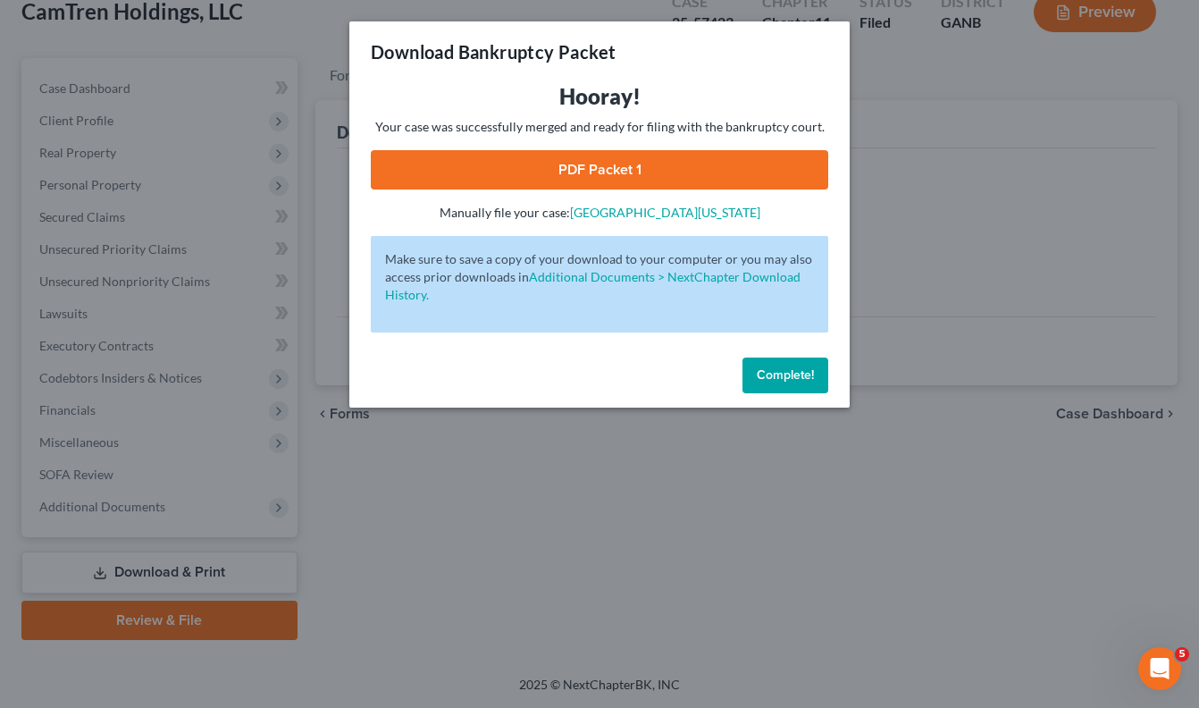
click at [624, 175] on link "PDF Packet 1" at bounding box center [600, 169] width 458 height 39
click at [786, 376] on span "Complete!" at bounding box center [785, 374] width 57 height 15
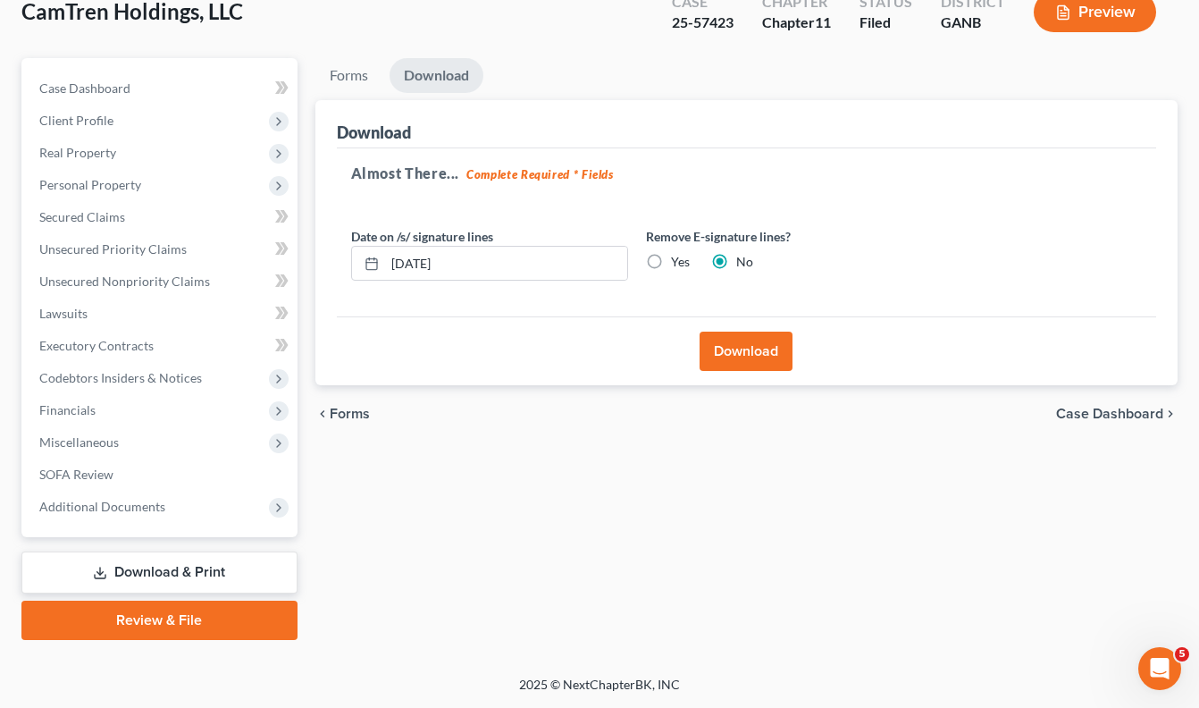
click at [191, 570] on link "Download & Print" at bounding box center [159, 572] width 276 height 42
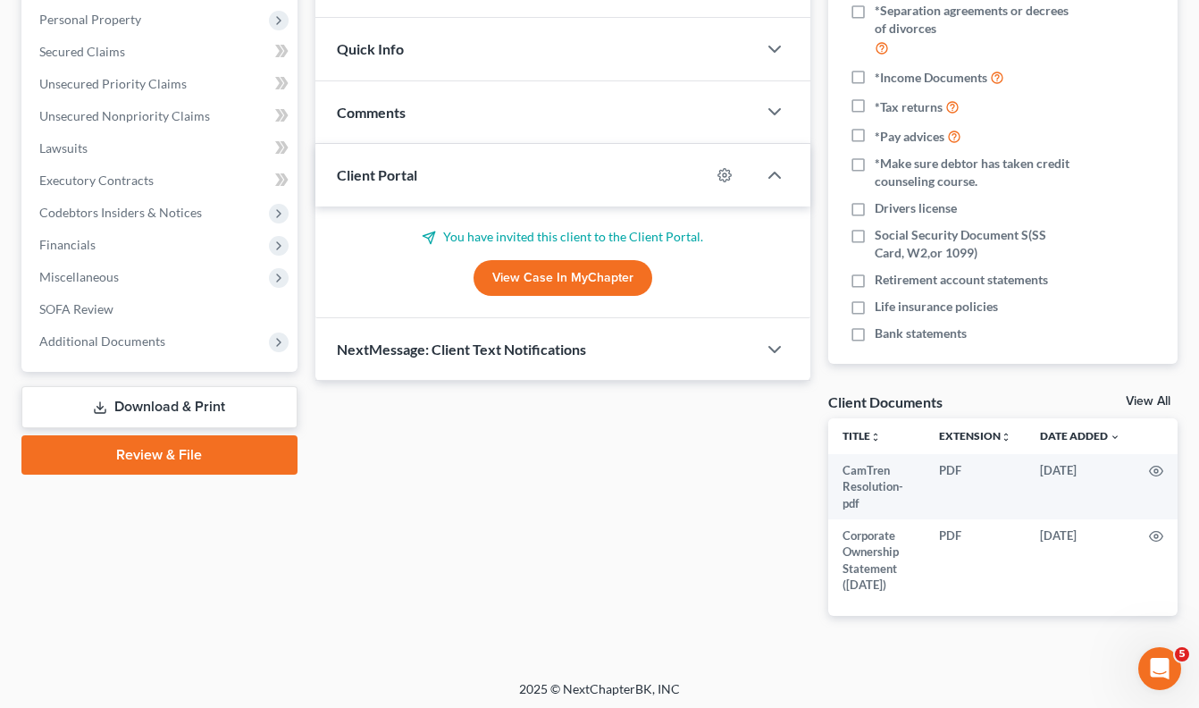
click at [193, 407] on link "Download & Print" at bounding box center [159, 407] width 276 height 42
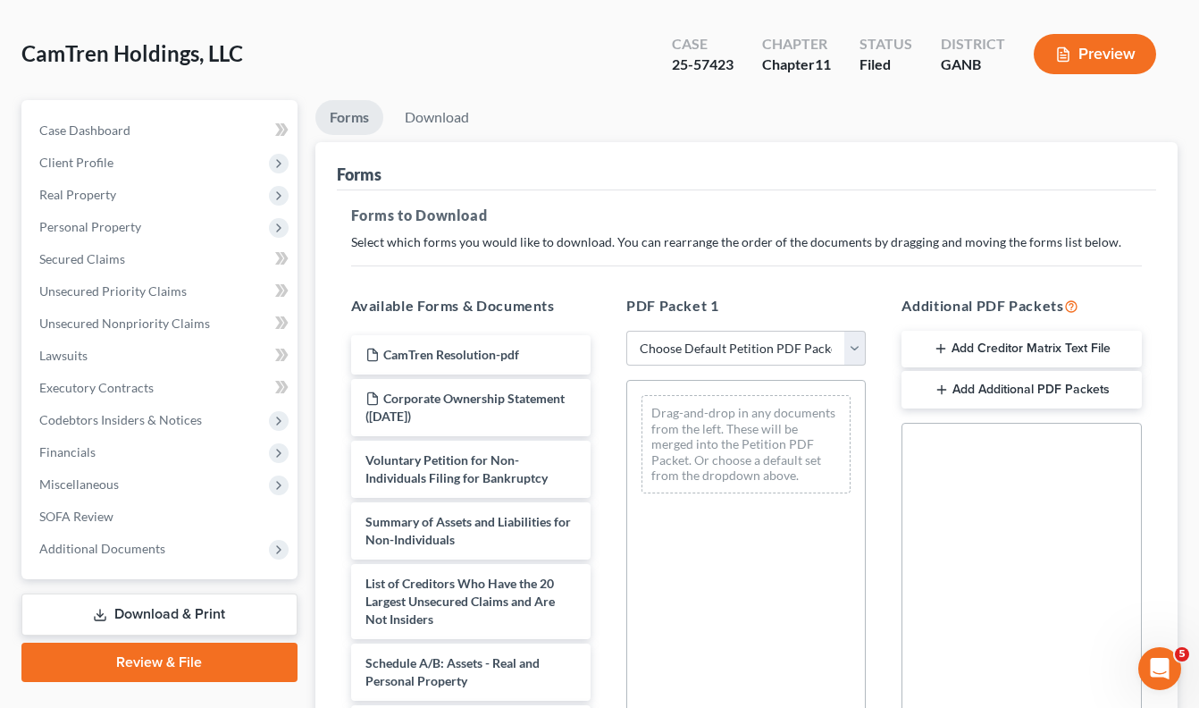
scroll to position [117, 0]
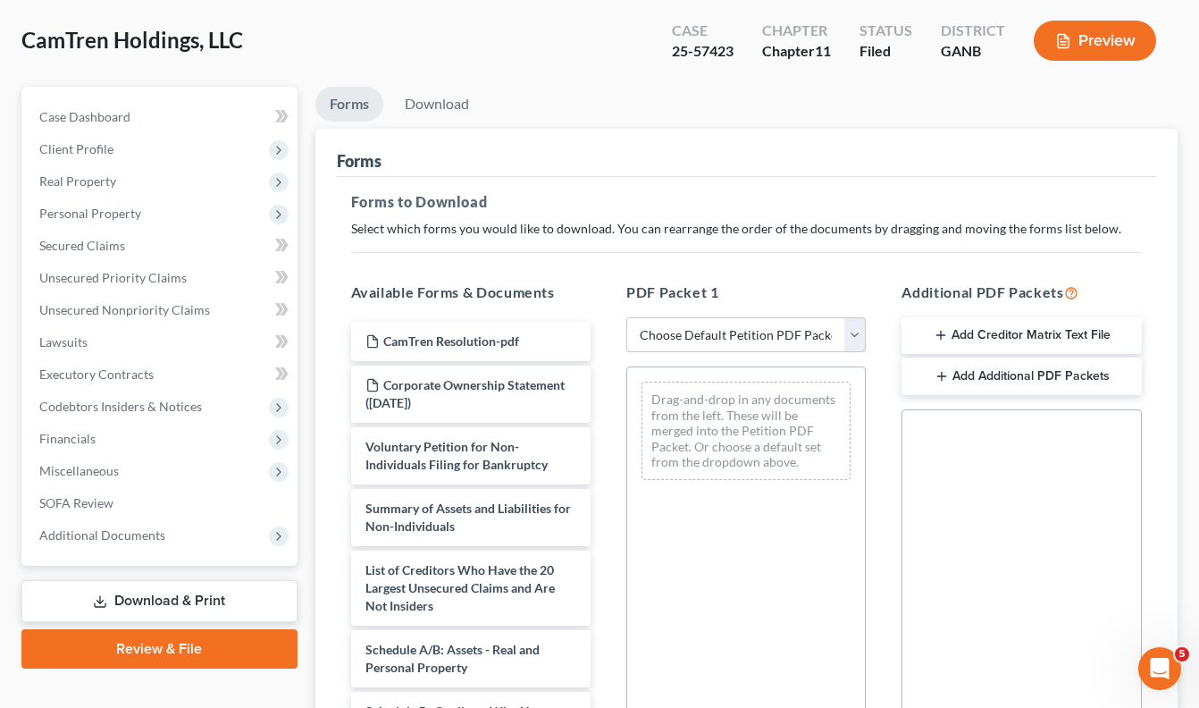
select select "2"
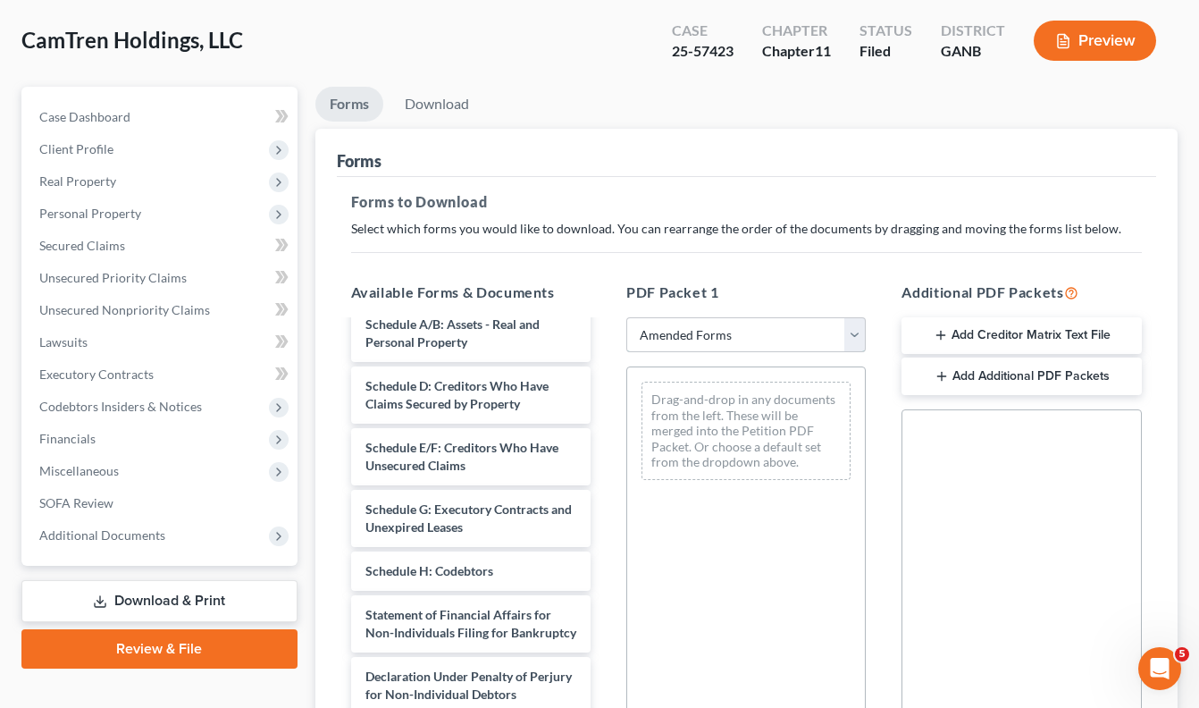
scroll to position [221, 0]
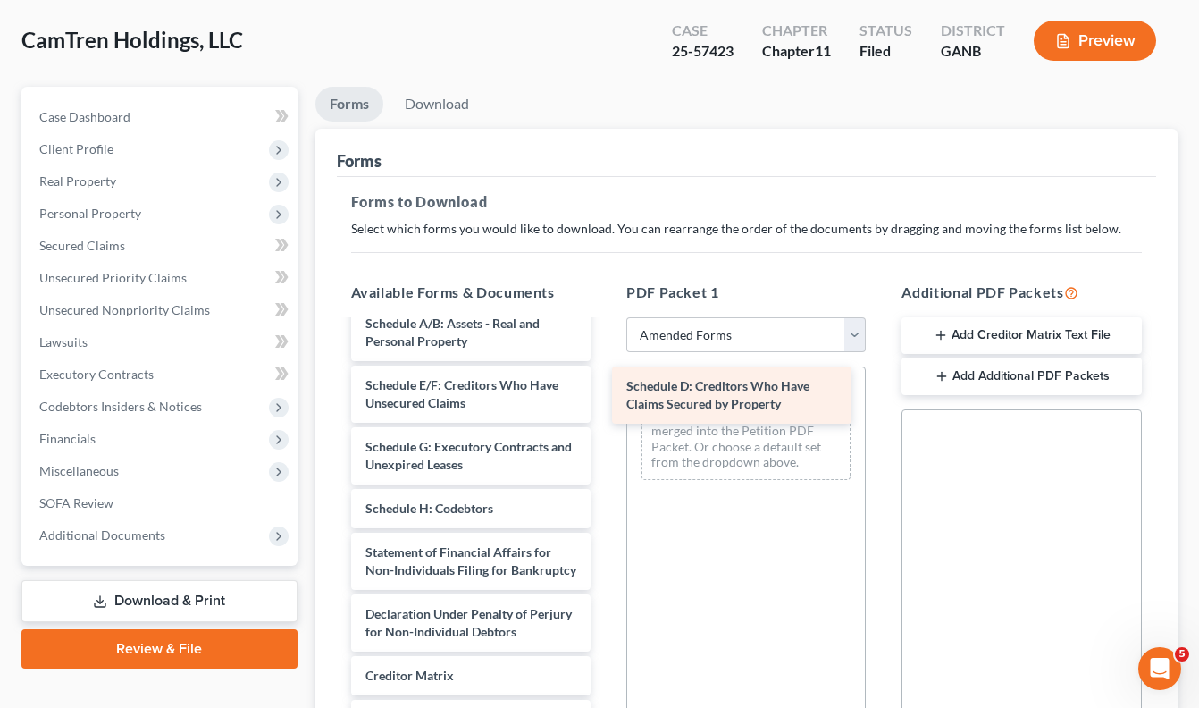
drag, startPoint x: 481, startPoint y: 398, endPoint x: 742, endPoint y: 399, distance: 260.9
click at [605, 399] on div "Schedule D: Creditors Who Have Claims Secured by Property Voluntary Petition fo…" at bounding box center [471, 472] width 268 height 743
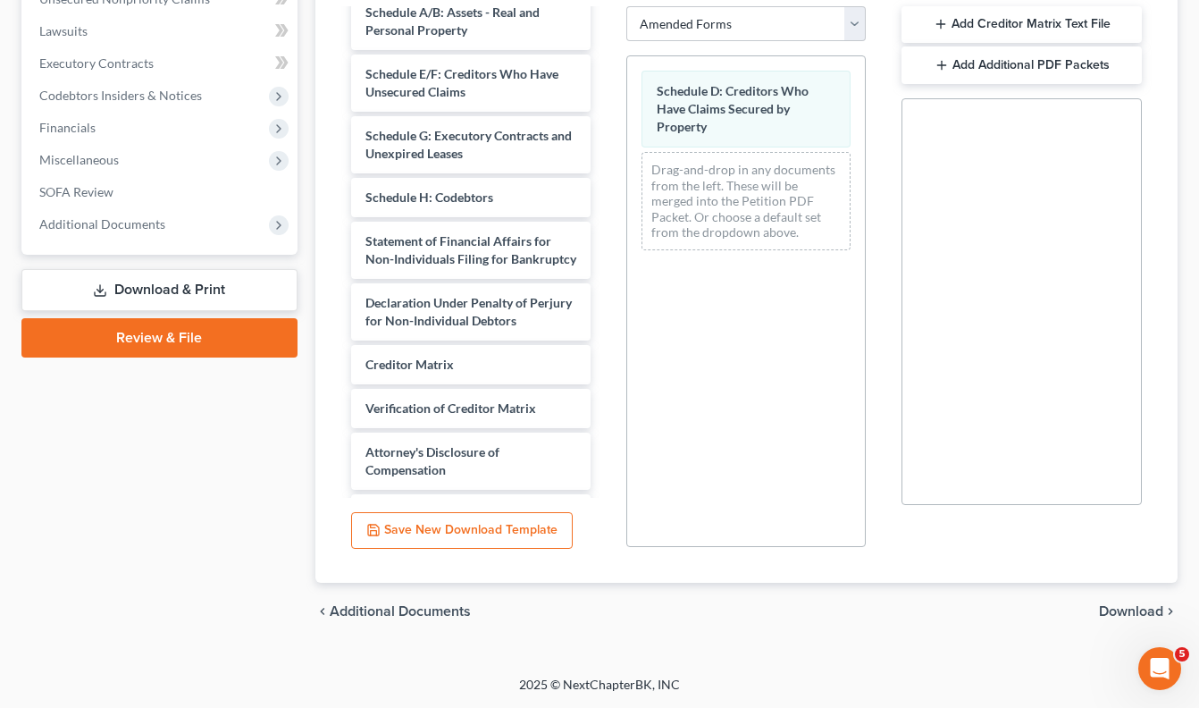
scroll to position [428, 0]
click at [1121, 610] on span "Download" at bounding box center [1131, 611] width 64 height 14
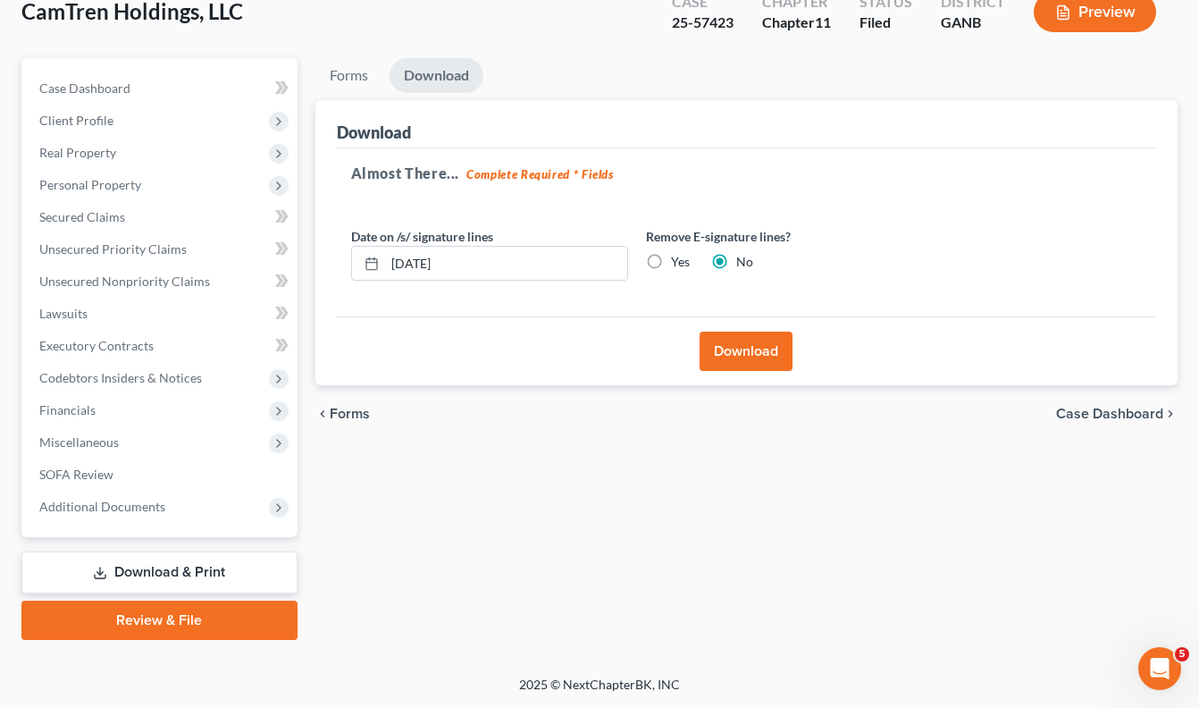
click at [753, 338] on button "Download" at bounding box center [746, 351] width 93 height 39
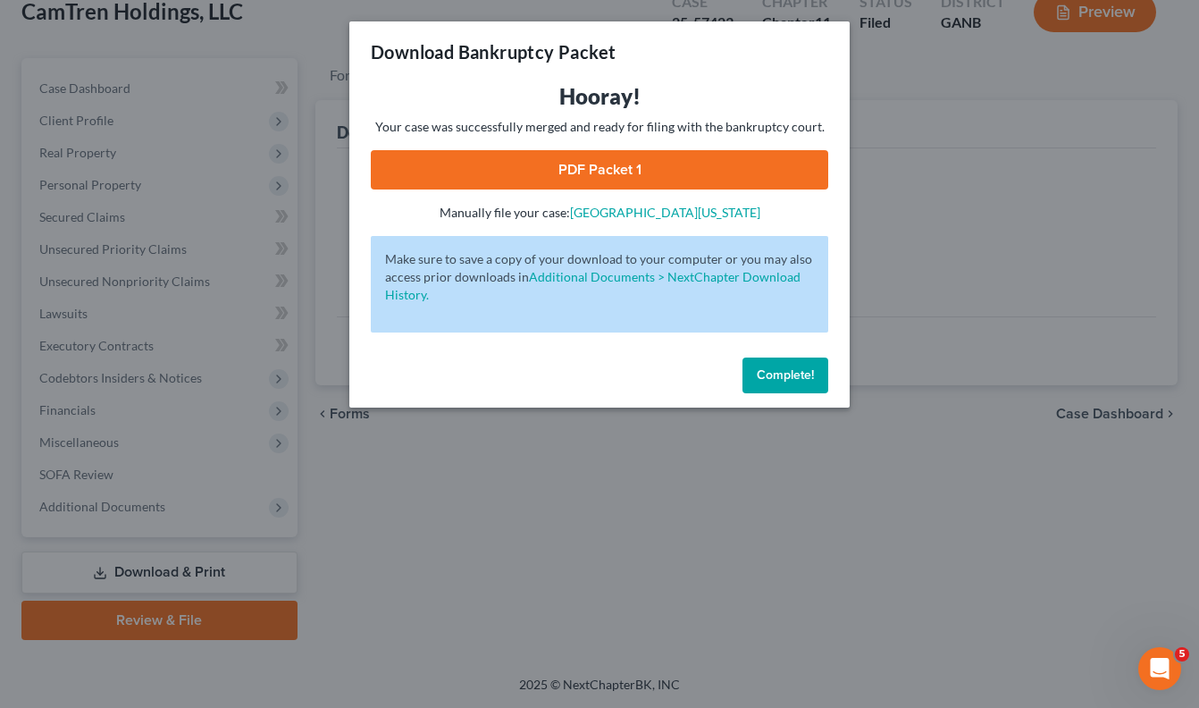
click at [653, 162] on link "PDF Packet 1" at bounding box center [600, 169] width 458 height 39
click at [793, 376] on span "Complete!" at bounding box center [785, 374] width 57 height 15
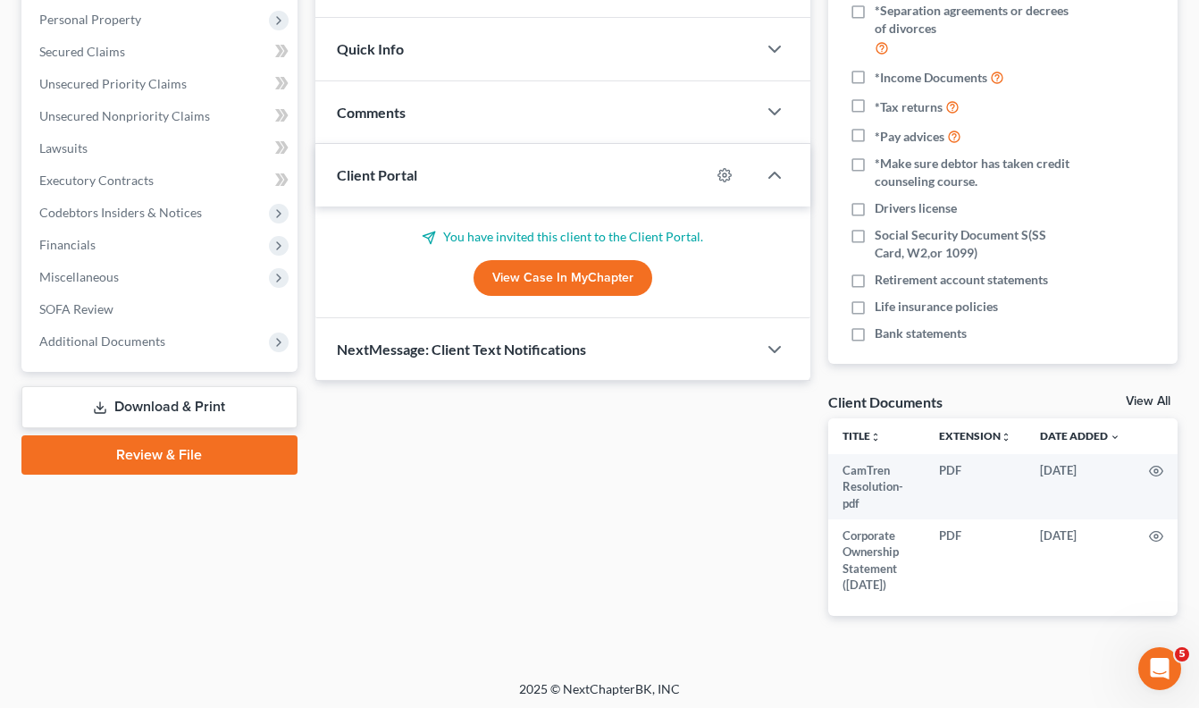
click at [219, 401] on link "Download & Print" at bounding box center [159, 407] width 276 height 42
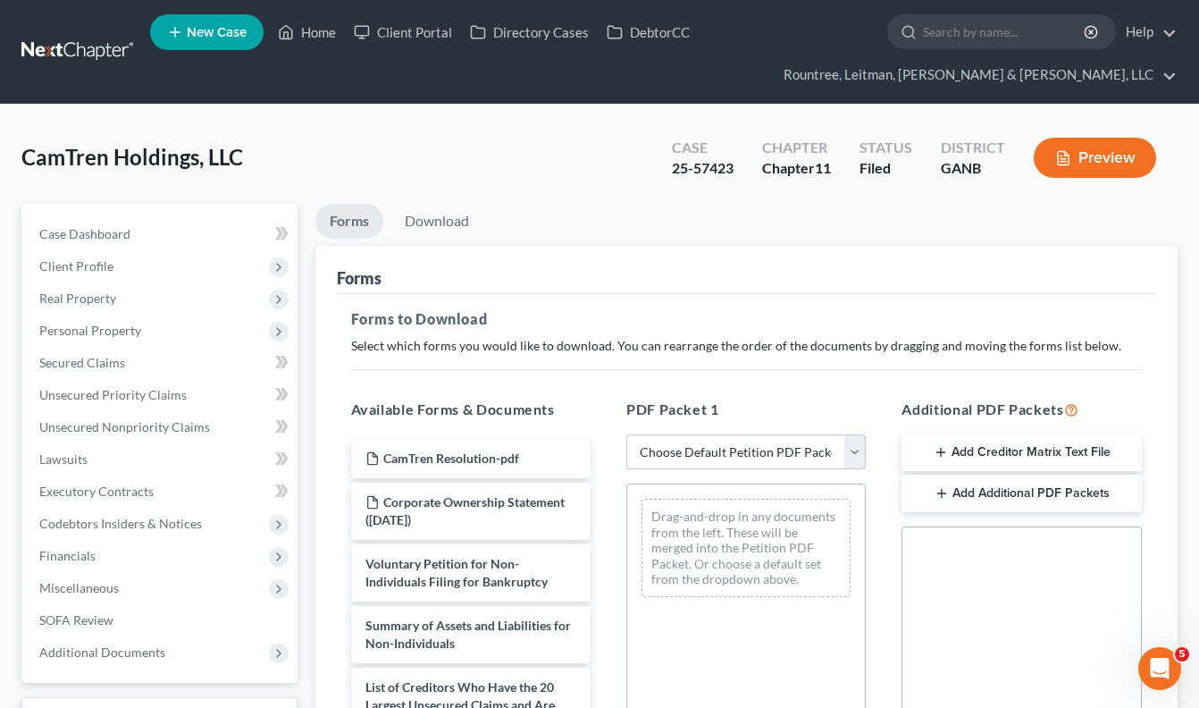
select select "2"
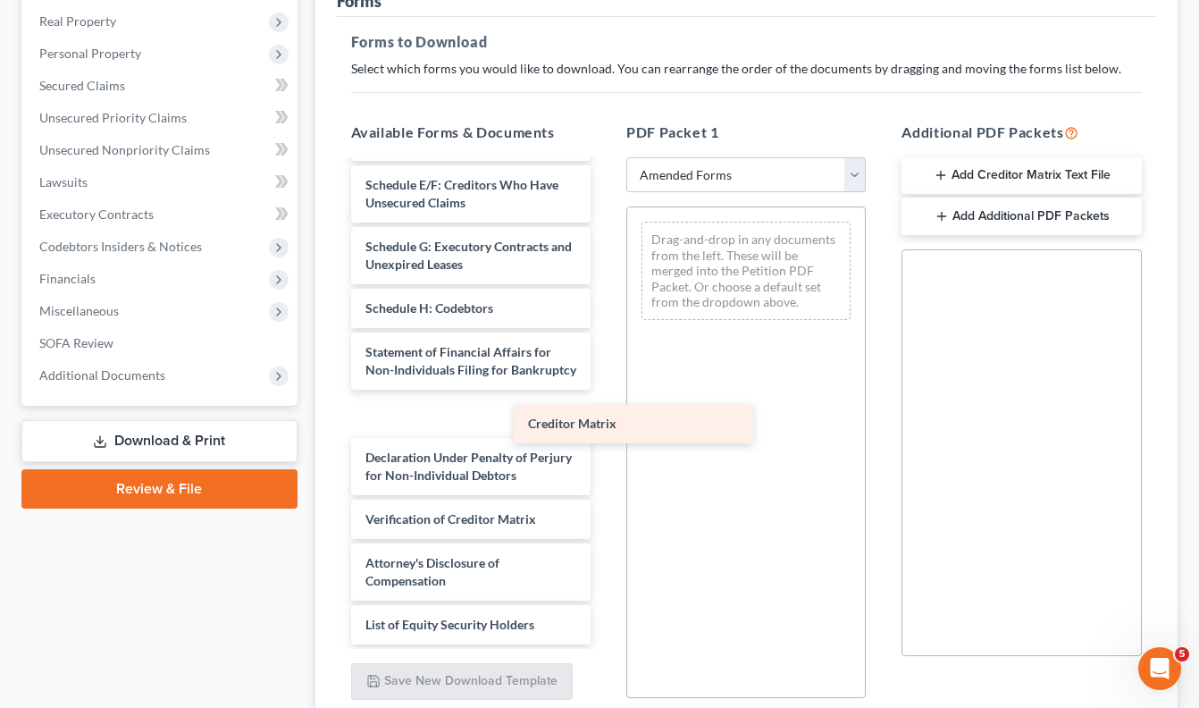
scroll to position [279, 0]
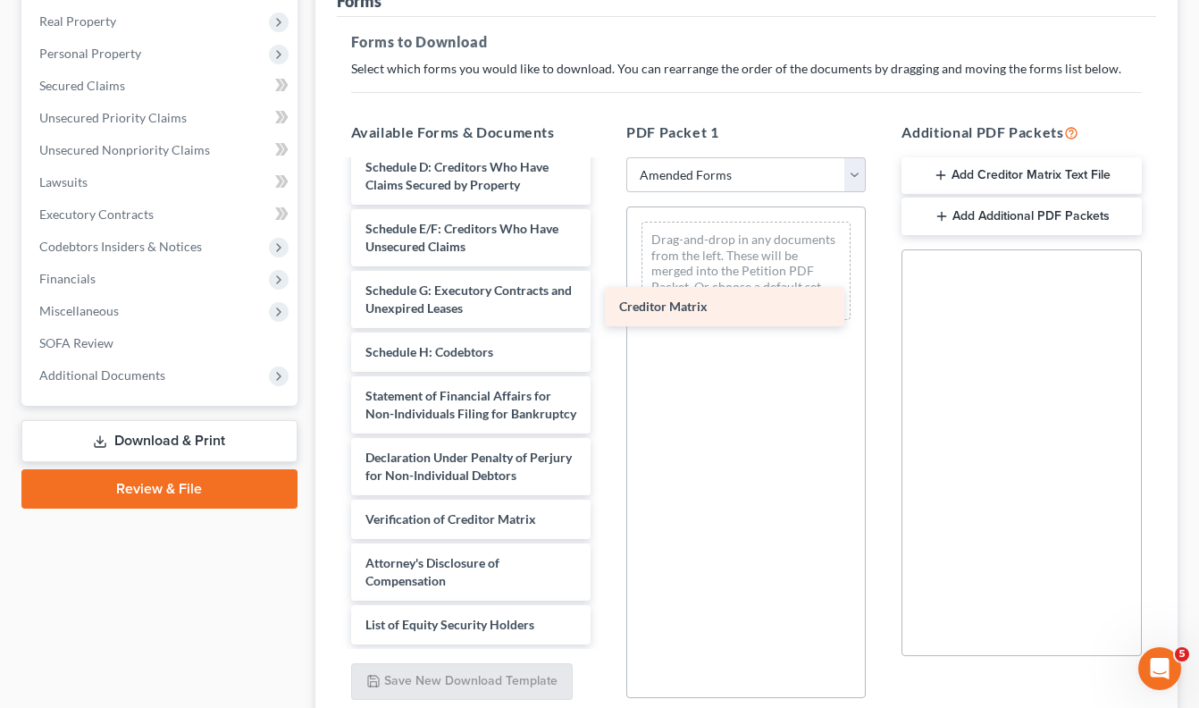
drag, startPoint x: 480, startPoint y: 471, endPoint x: 751, endPoint y: 273, distance: 335.6
click at [605, 273] on div "Creditor Matrix Voluntary Petition for Non-Individuals Filing for Bankruptcy Su…" at bounding box center [471, 263] width 268 height 761
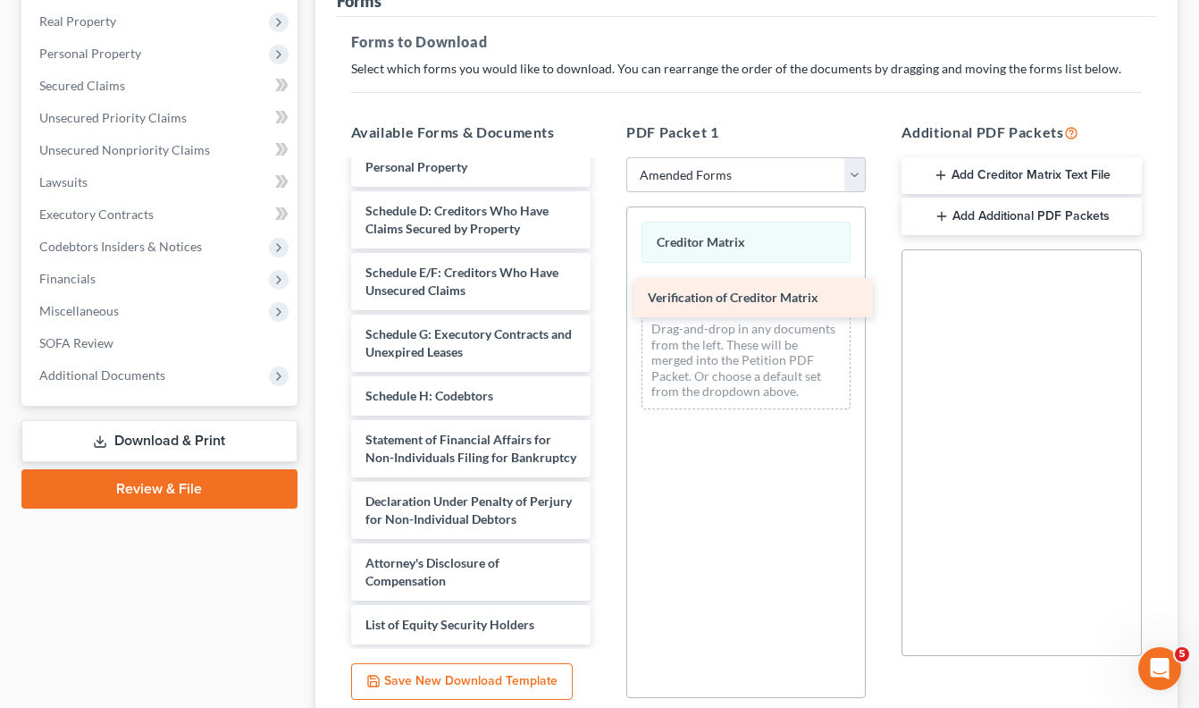
scroll to position [235, 0]
drag, startPoint x: 494, startPoint y: 518, endPoint x: 782, endPoint y: 269, distance: 380.7
click at [605, 269] on div "Verification of Creditor Matrix Voluntary Petition for Non-Individuals Filing f…" at bounding box center [471, 286] width 268 height 718
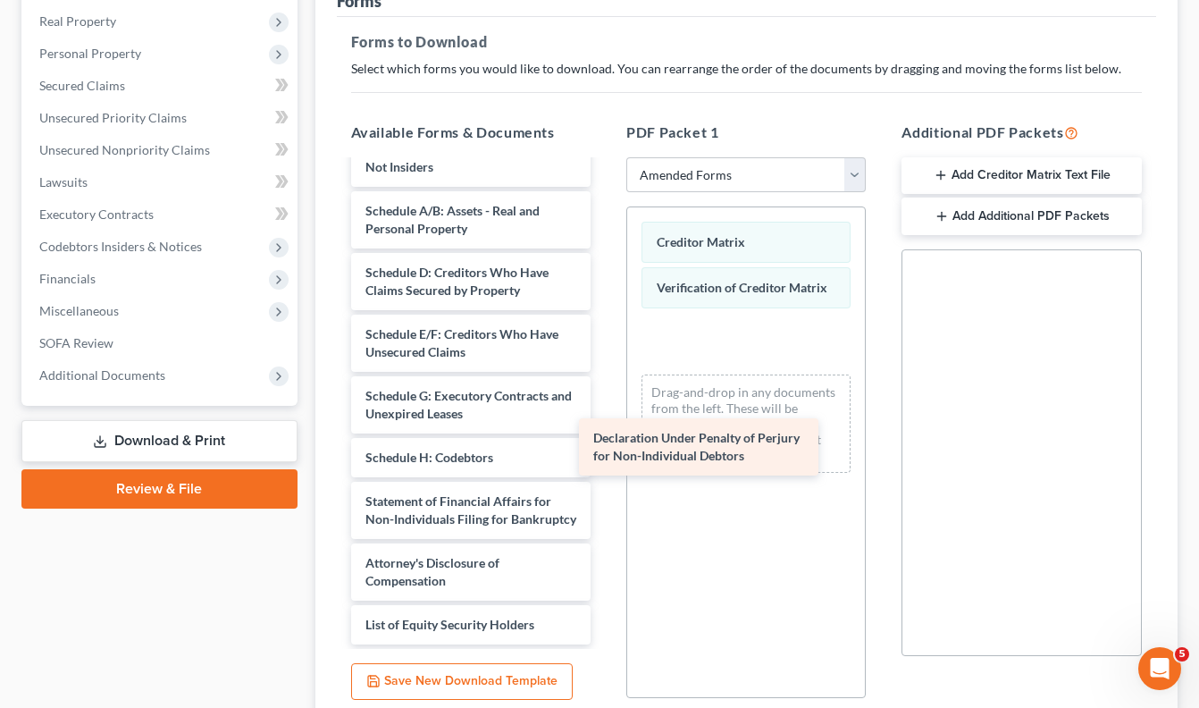
scroll to position [173, 0]
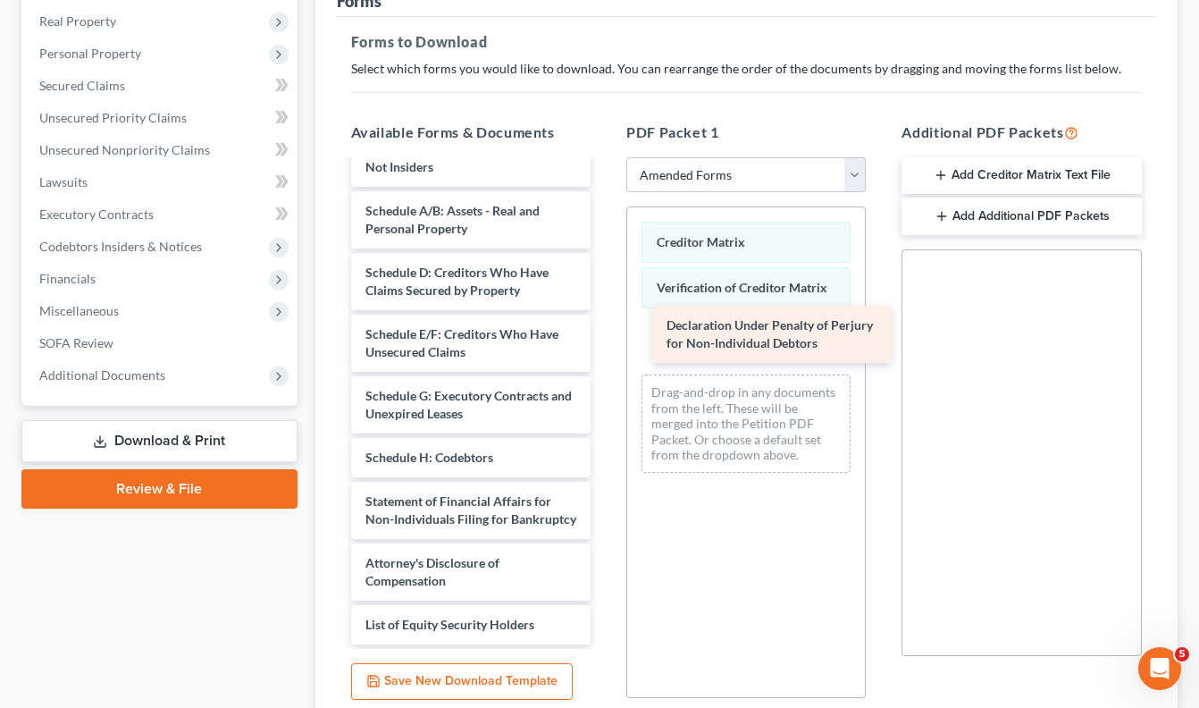
drag, startPoint x: 467, startPoint y: 507, endPoint x: 768, endPoint y: 332, distance: 347.9
click at [605, 332] on div "Declaration Under Penalty of Perjury for Non-Individual Debtors Voluntary Petit…" at bounding box center [471, 316] width 268 height 656
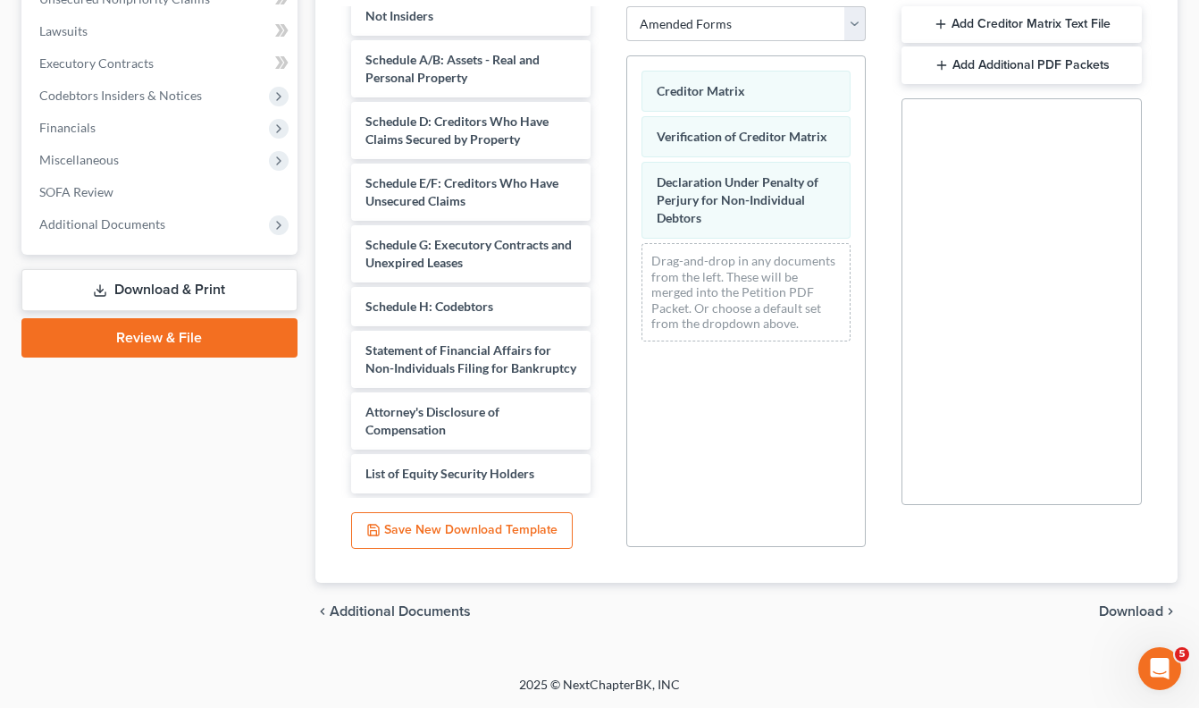
scroll to position [428, 0]
click at [1119, 611] on span "Download" at bounding box center [1131, 611] width 64 height 14
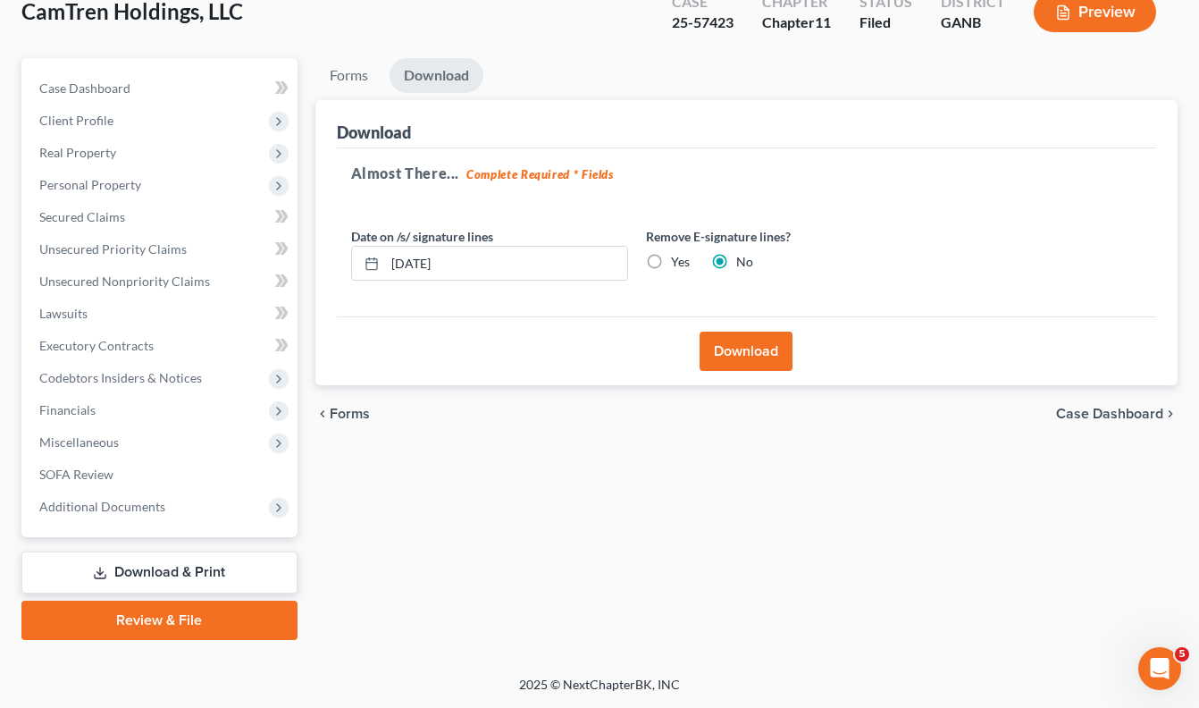
click at [738, 362] on button "Download" at bounding box center [746, 351] width 93 height 39
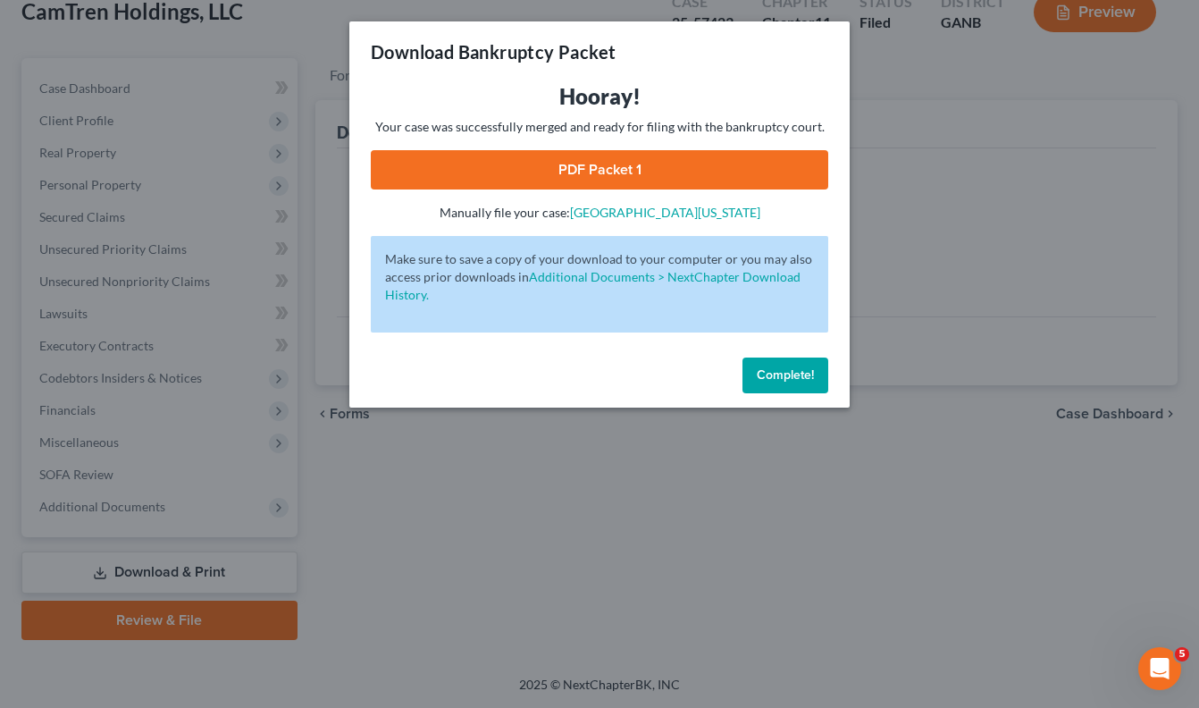
click at [646, 172] on link "PDF Packet 1" at bounding box center [600, 169] width 458 height 39
